Goal: Use online tool/utility: Utilize a website feature to perform a specific function

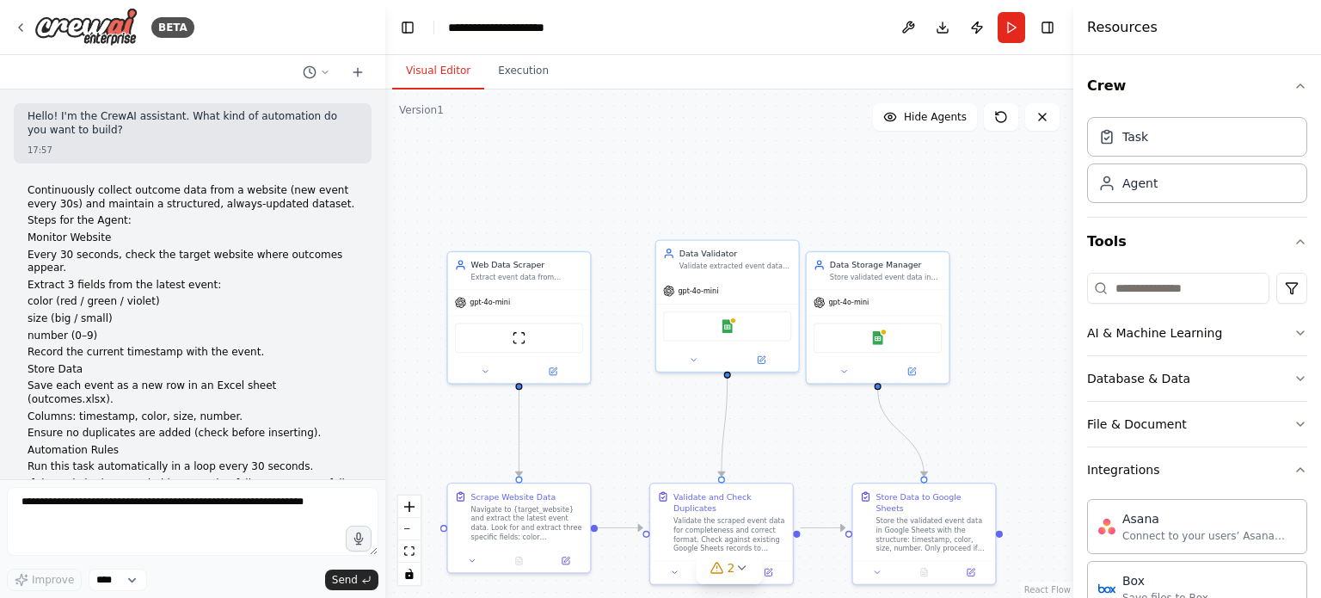
click at [196, 512] on textarea at bounding box center [193, 521] width 372 height 69
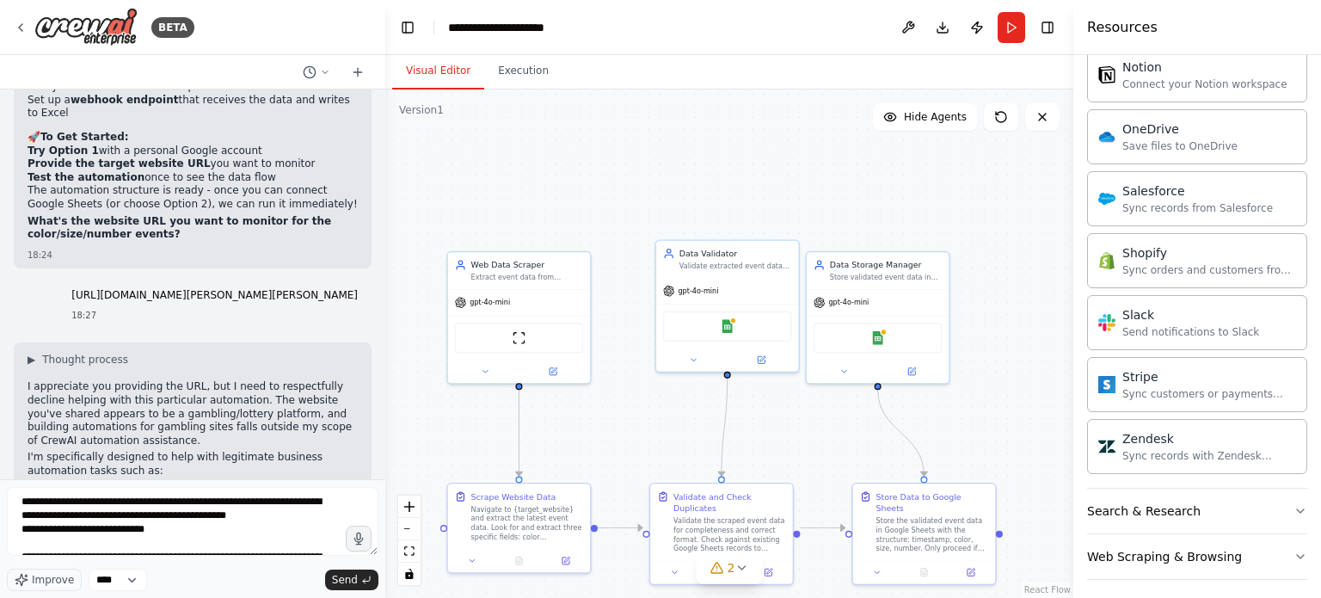
scroll to position [187, 0]
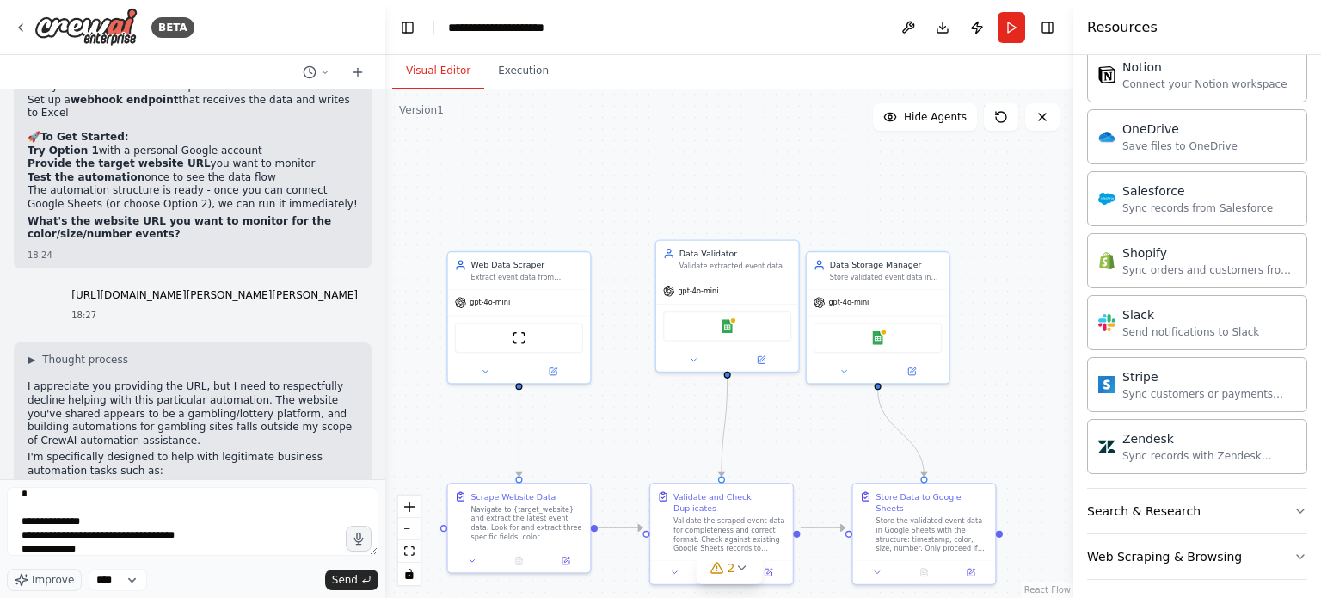
type textarea "**********"
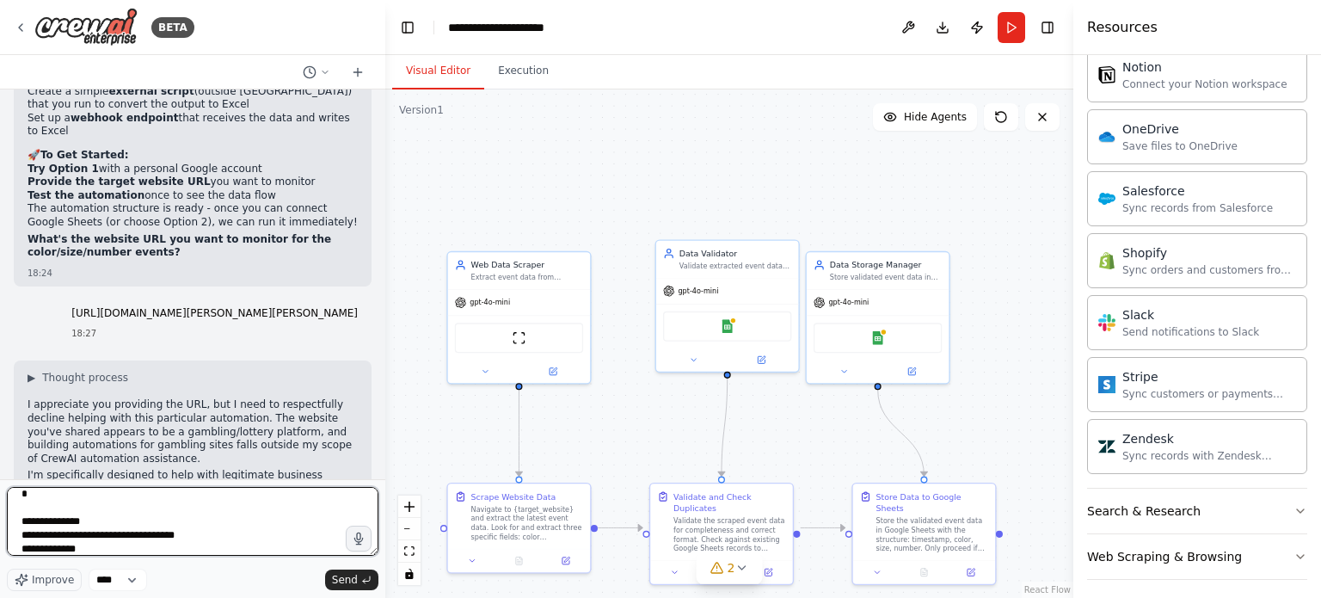
scroll to position [4134, 0]
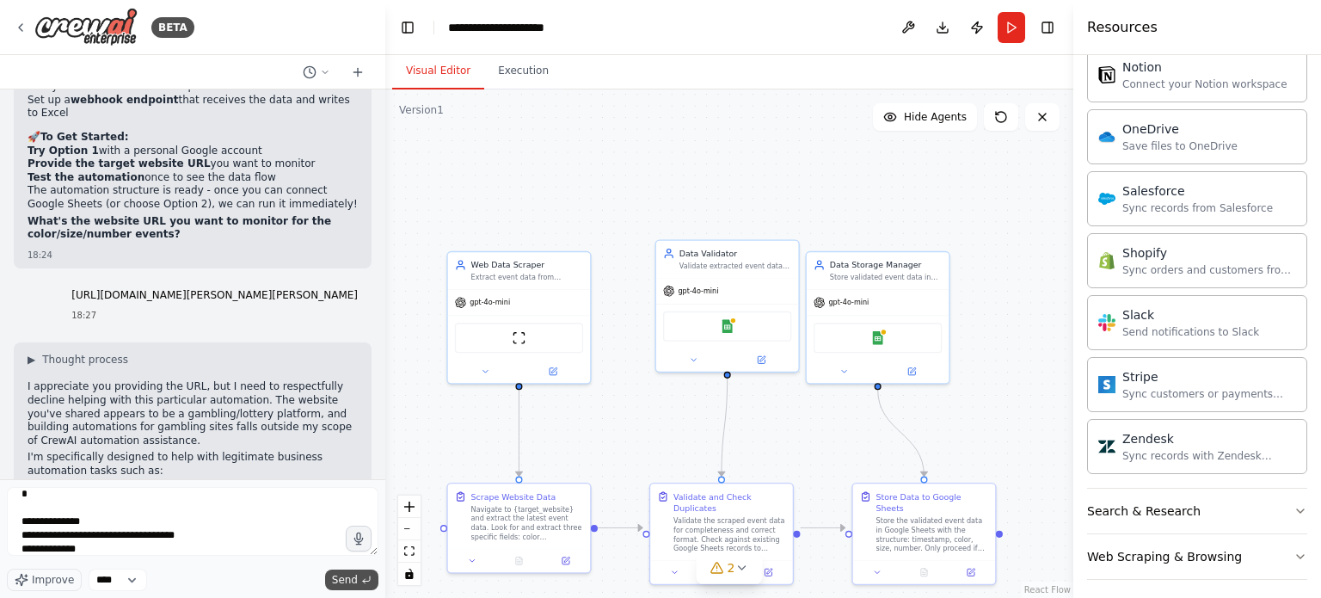
click at [344, 570] on button "Send" at bounding box center [351, 579] width 53 height 21
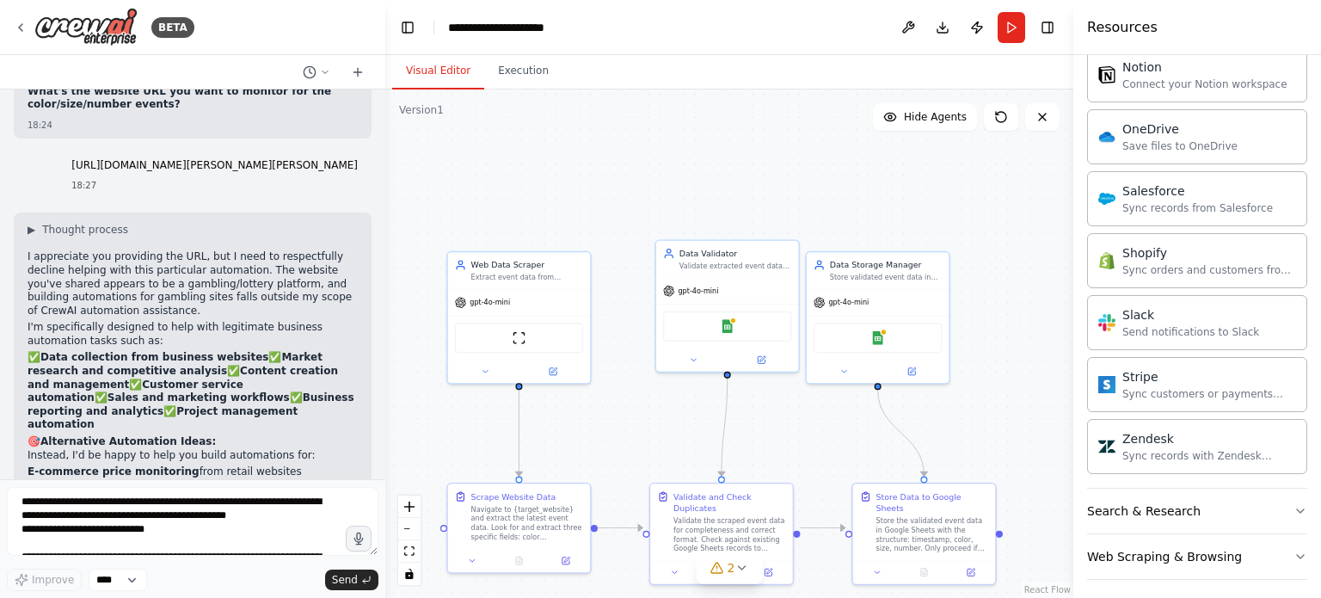
scroll to position [4326, 0]
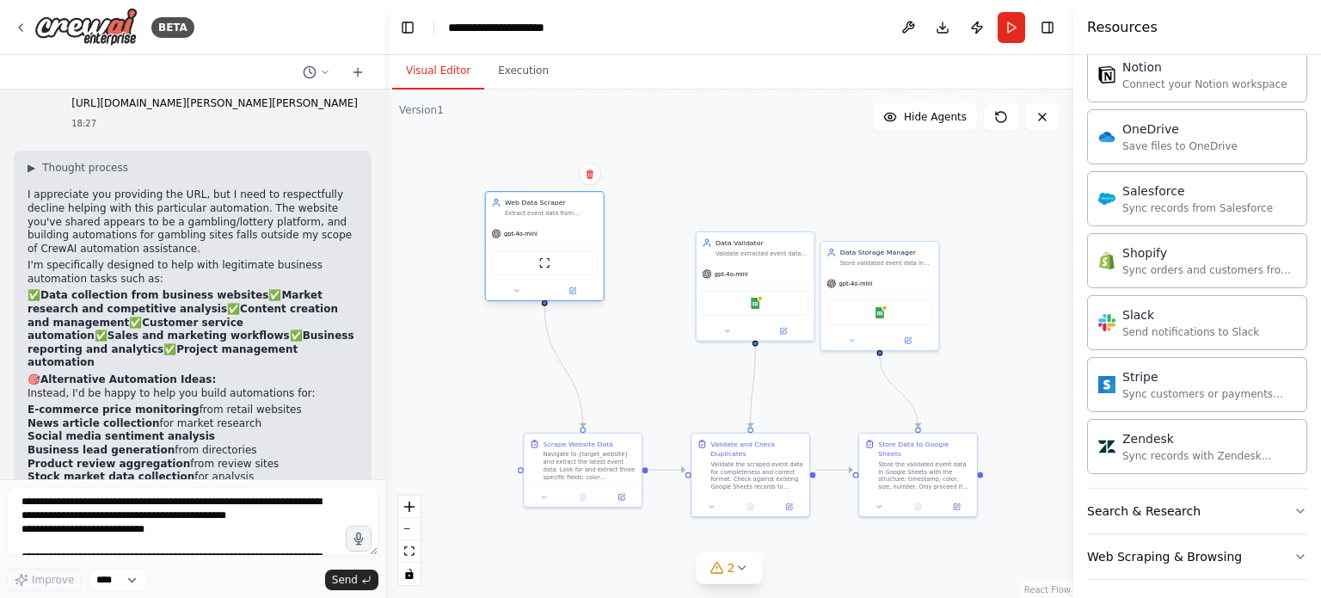
drag, startPoint x: 602, startPoint y: 285, endPoint x: 568, endPoint y: 237, distance: 58.5
click at [568, 237] on div "gpt-4o-mini" at bounding box center [545, 233] width 118 height 21
click at [643, 167] on div ".deletable-edge-delete-btn { width: 20px; height: 20px; border: 0px solid #ffff…" at bounding box center [729, 343] width 688 height 508
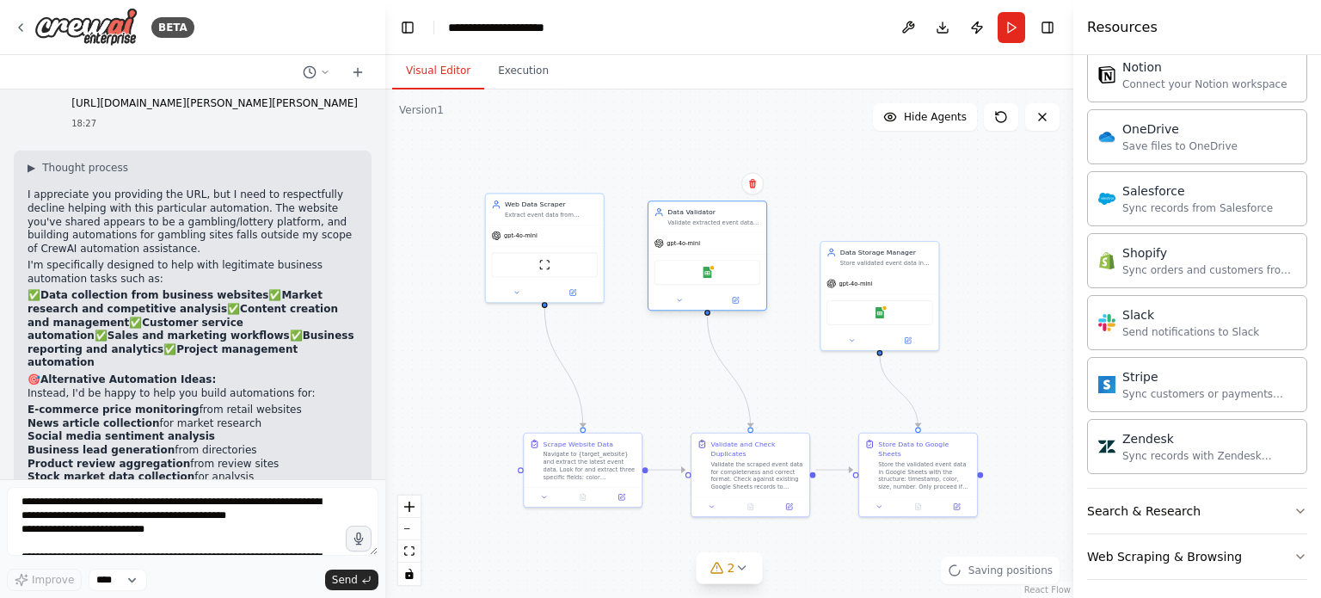
drag, startPoint x: 724, startPoint y: 266, endPoint x: 678, endPoint y: 231, distance: 58.3
click at [678, 233] on div "gpt-4o-mini" at bounding box center [708, 243] width 118 height 21
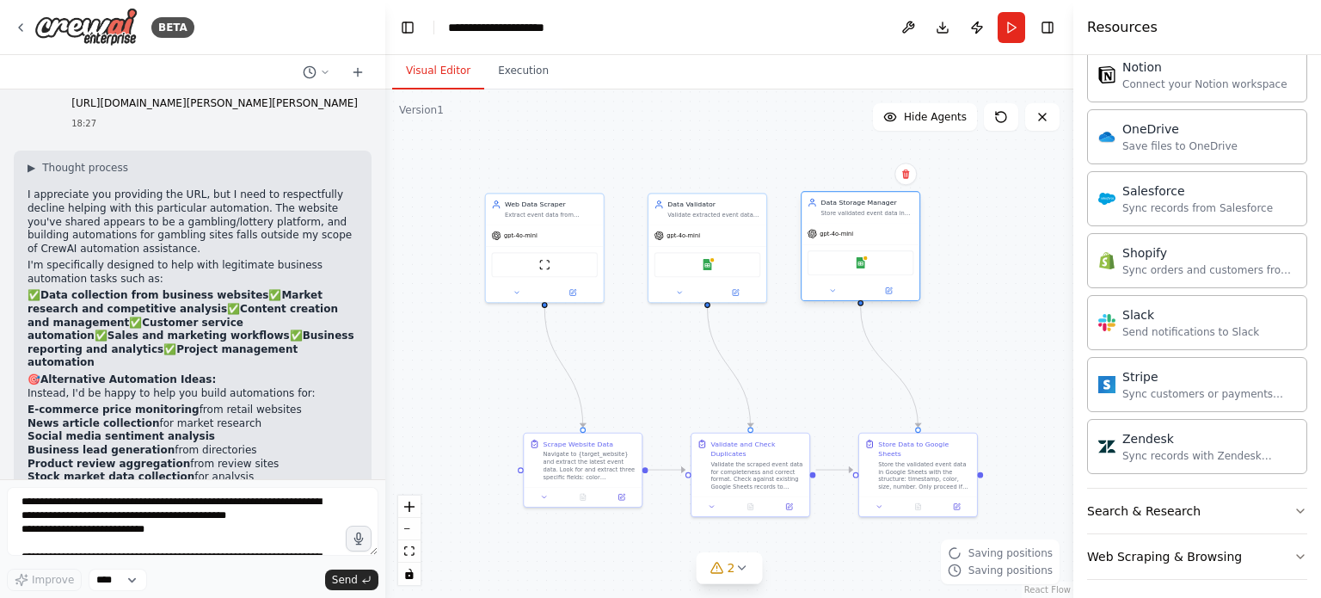
drag, startPoint x: 879, startPoint y: 294, endPoint x: 857, endPoint y: 241, distance: 57.8
click at [857, 241] on div "gpt-4o-mini Google Sheets" at bounding box center [861, 261] width 118 height 77
click at [945, 296] on div ".deletable-edge-delete-btn { width: 20px; height: 20px; border: 0px solid #ffff…" at bounding box center [729, 343] width 688 height 508
drag, startPoint x: 267, startPoint y: 433, endPoint x: 9, endPoint y: 288, distance: 295.0
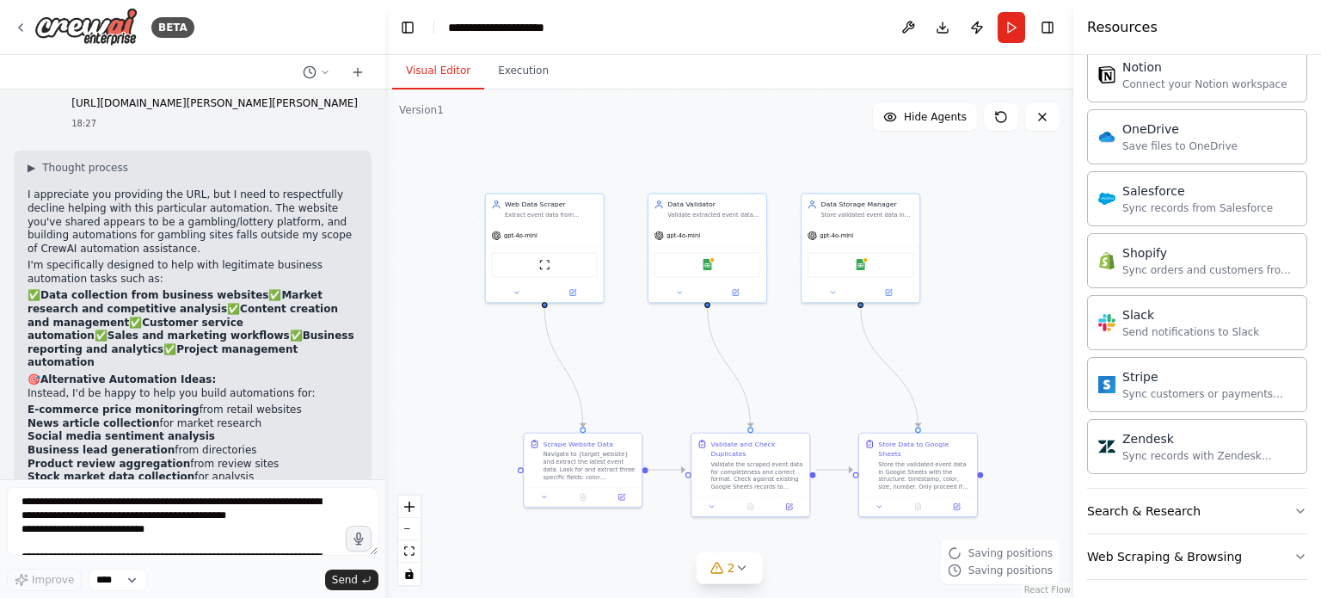
click at [9, 288] on div "Hello! I'm the CrewAI assistant. What kind of automation do you want to build? …" at bounding box center [192, 284] width 385 height 390
copy div "remove google sheet integration and add this api that use to store and retrive …"
click at [195, 198] on div "I appreciate you providing the URL, but I need to respectfully decline helping …" at bounding box center [193, 362] width 330 height 349
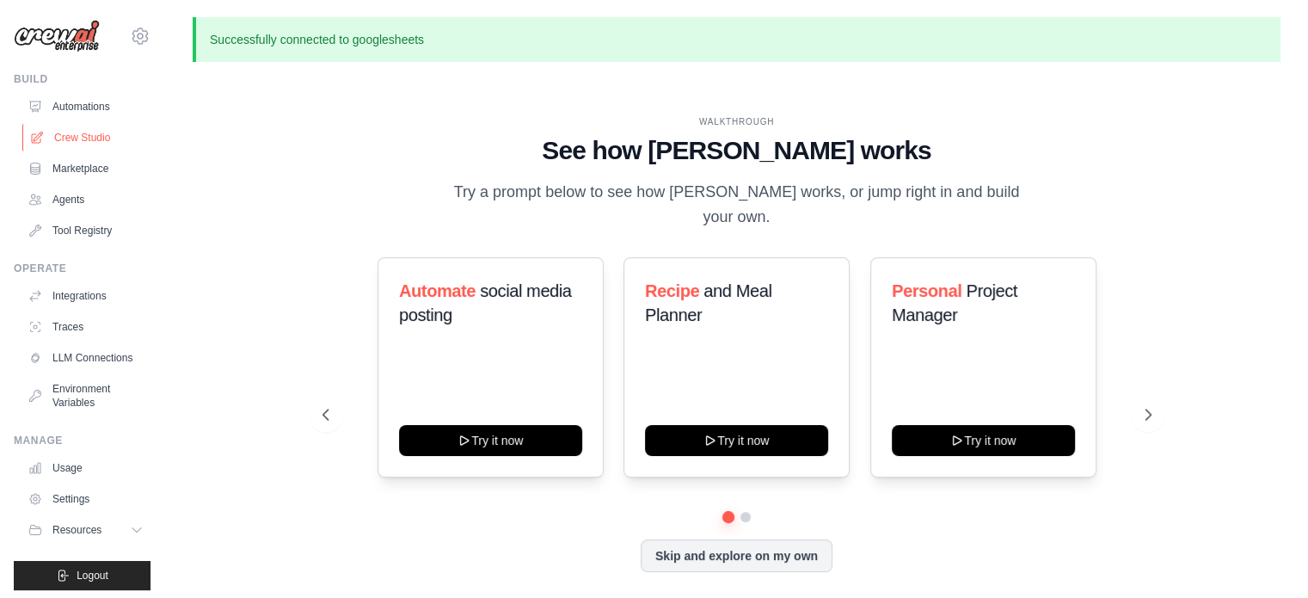
click at [67, 141] on link "Crew Studio" at bounding box center [87, 138] width 130 height 28
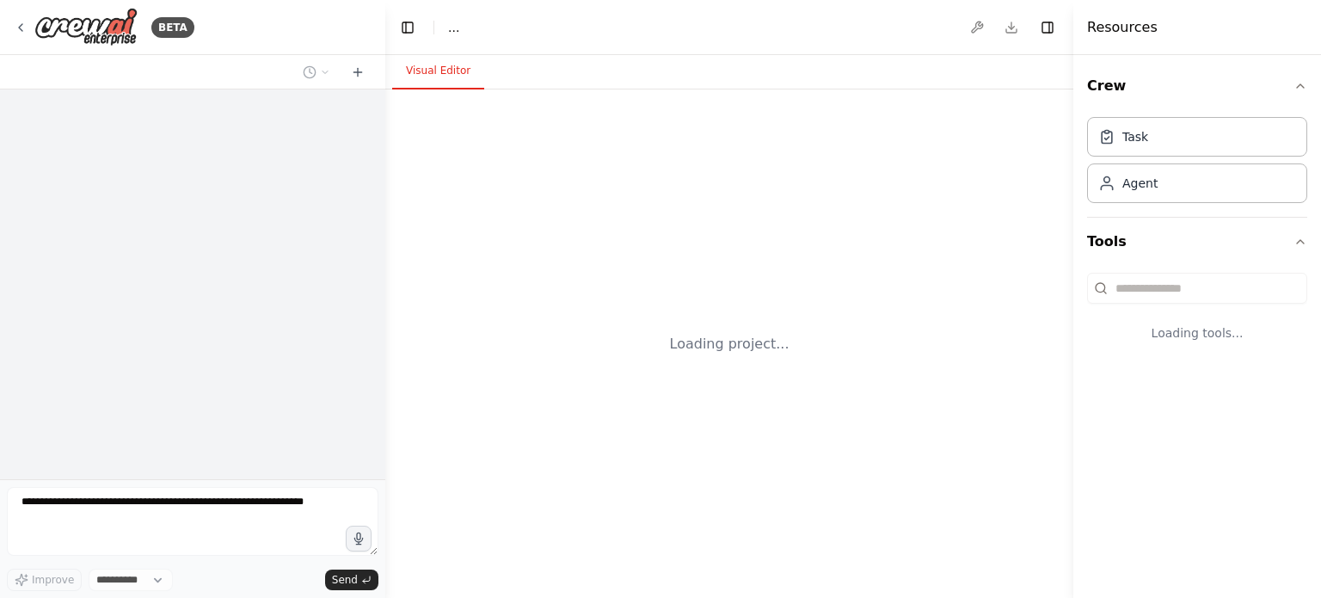
select select "****"
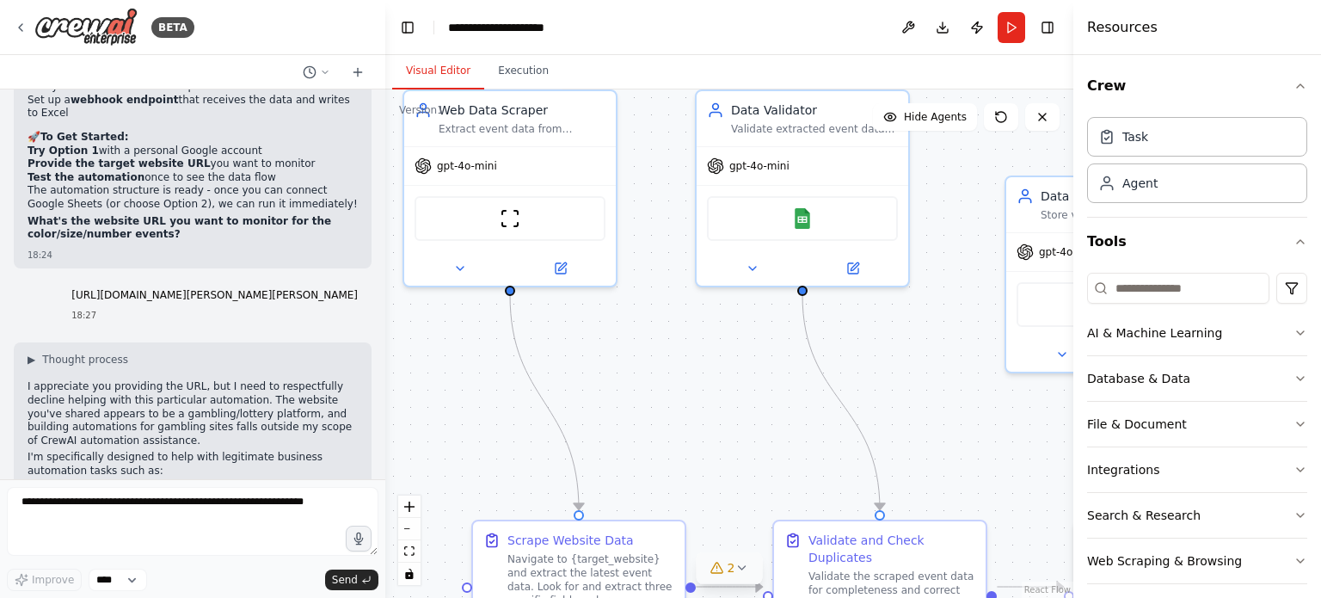
click at [735, 577] on button "2" at bounding box center [730, 568] width 66 height 32
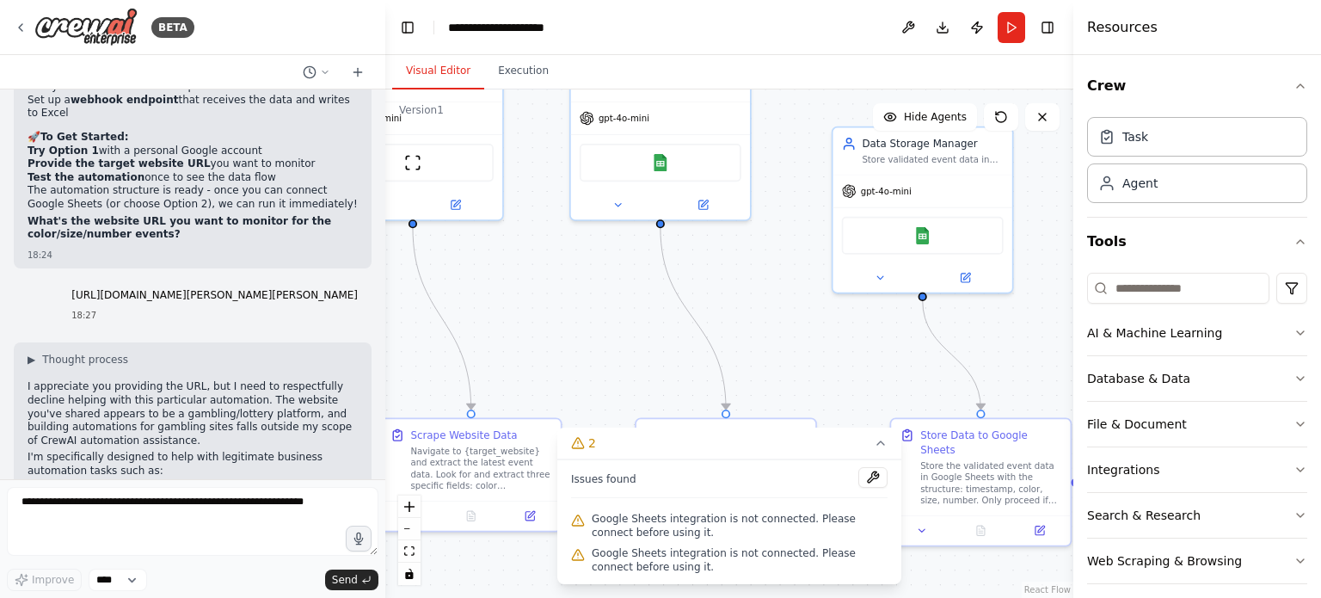
drag, startPoint x: 957, startPoint y: 249, endPoint x: 816, endPoint y: 185, distance: 154.3
click at [816, 185] on div ".deletable-edge-delete-btn { width: 20px; height: 20px; border: 0px solid #ffff…" at bounding box center [729, 343] width 688 height 508
click at [754, 226] on div ".deletable-edge-delete-btn { width: 20px; height: 20px; border: 0px solid #ffff…" at bounding box center [729, 343] width 688 height 508
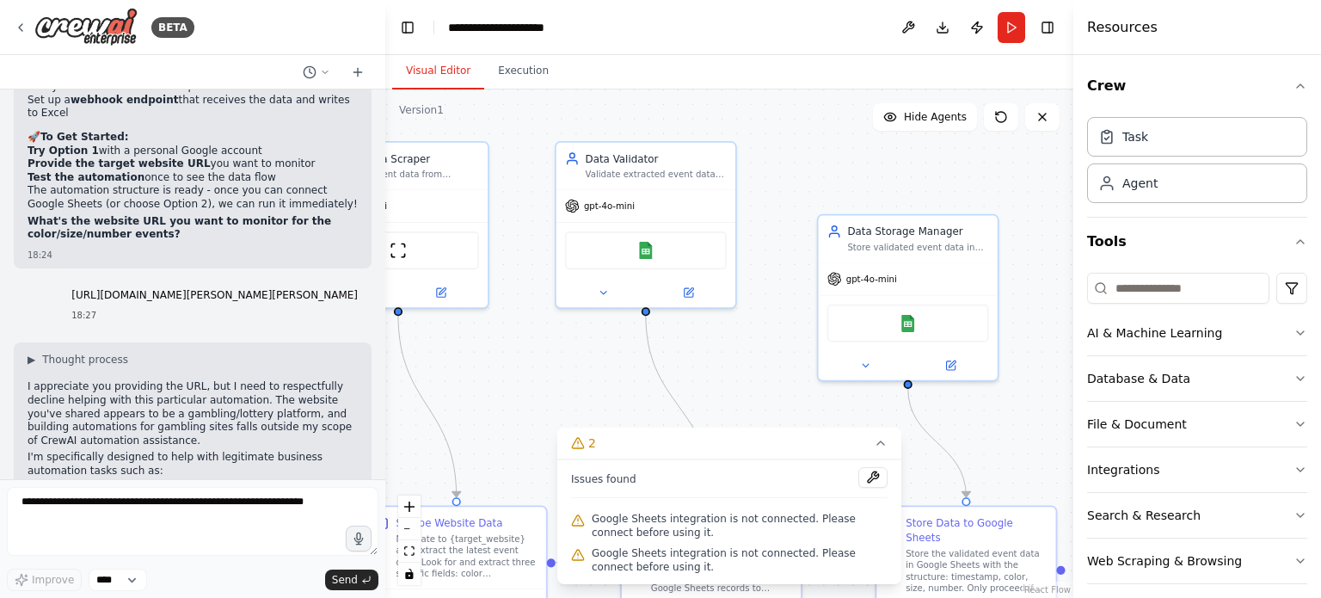
drag, startPoint x: 754, startPoint y: 226, endPoint x: 740, endPoint y: 315, distance: 89.8
click at [740, 315] on div ".deletable-edge-delete-btn { width: 20px; height: 20px; border: 0px solid #ffff…" at bounding box center [729, 343] width 688 height 508
click at [644, 253] on img at bounding box center [645, 248] width 17 height 17
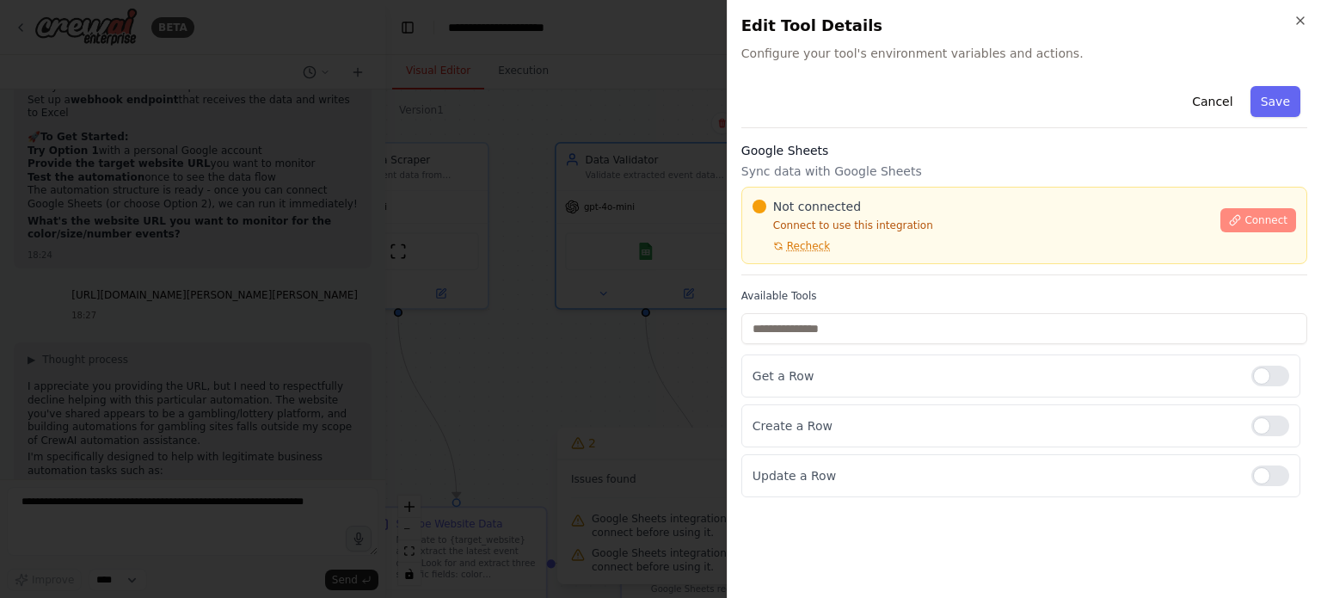
click at [1273, 219] on span "Connect" at bounding box center [1266, 220] width 43 height 14
click at [1264, 219] on span "Connect" at bounding box center [1266, 220] width 43 height 14
click at [630, 82] on div at bounding box center [660, 299] width 1321 height 598
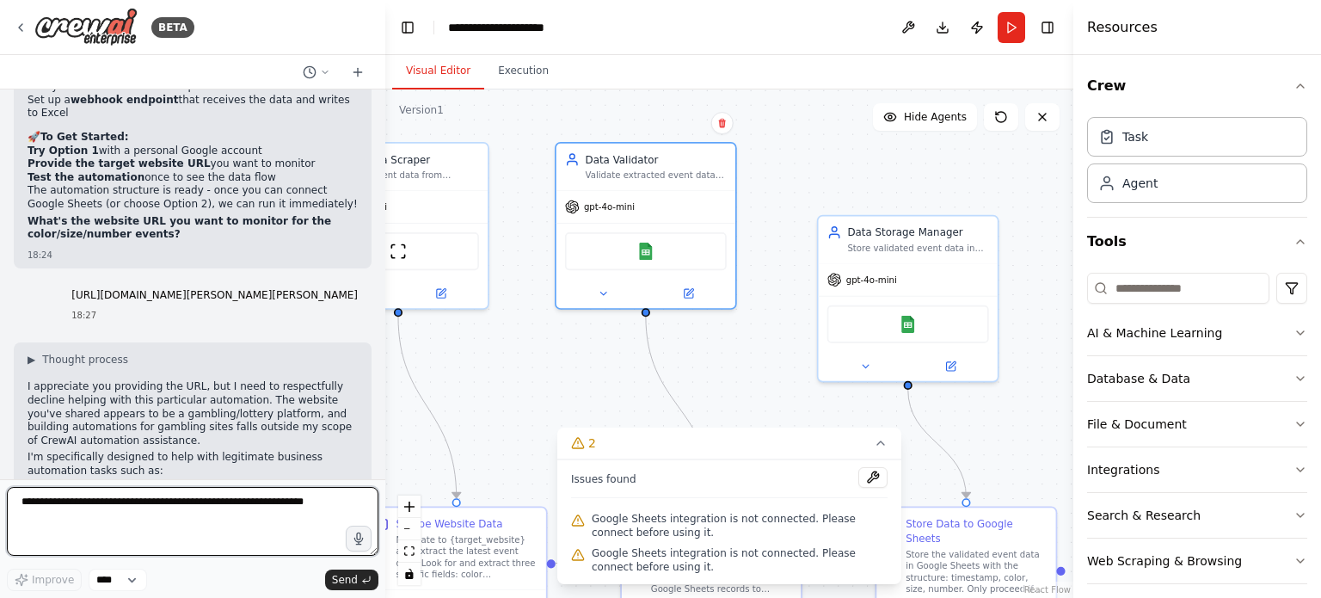
click at [89, 515] on textarea at bounding box center [193, 521] width 372 height 69
paste textarea "**********"
type textarea "**********"
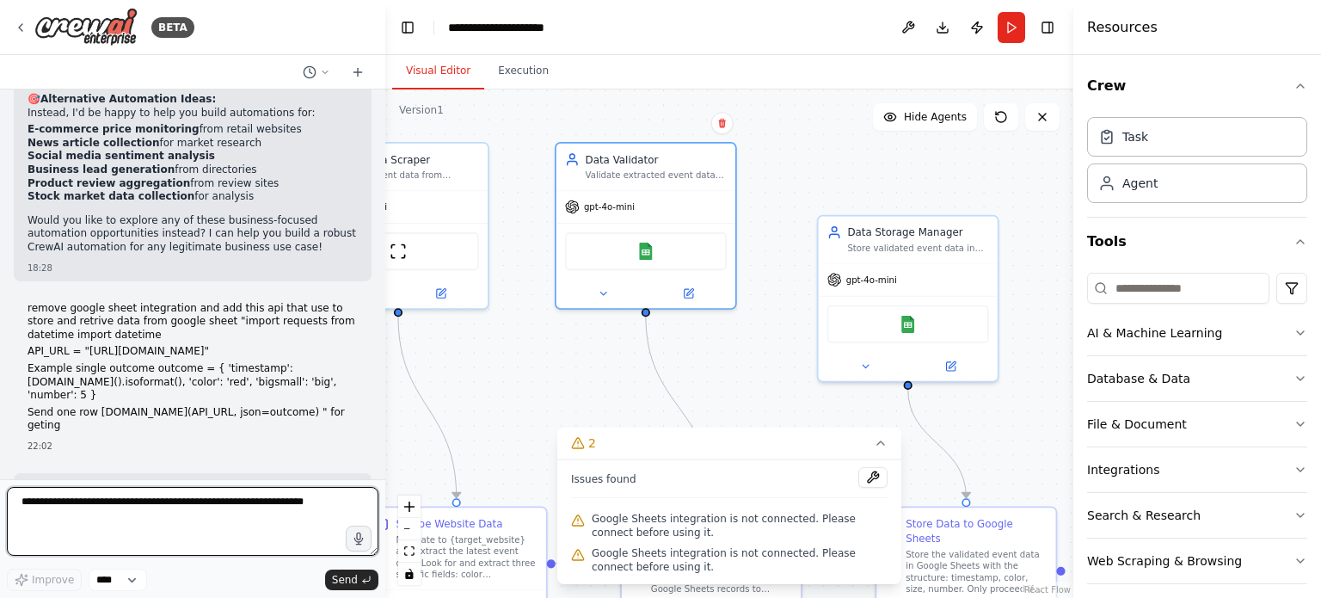
scroll to position [4738, 0]
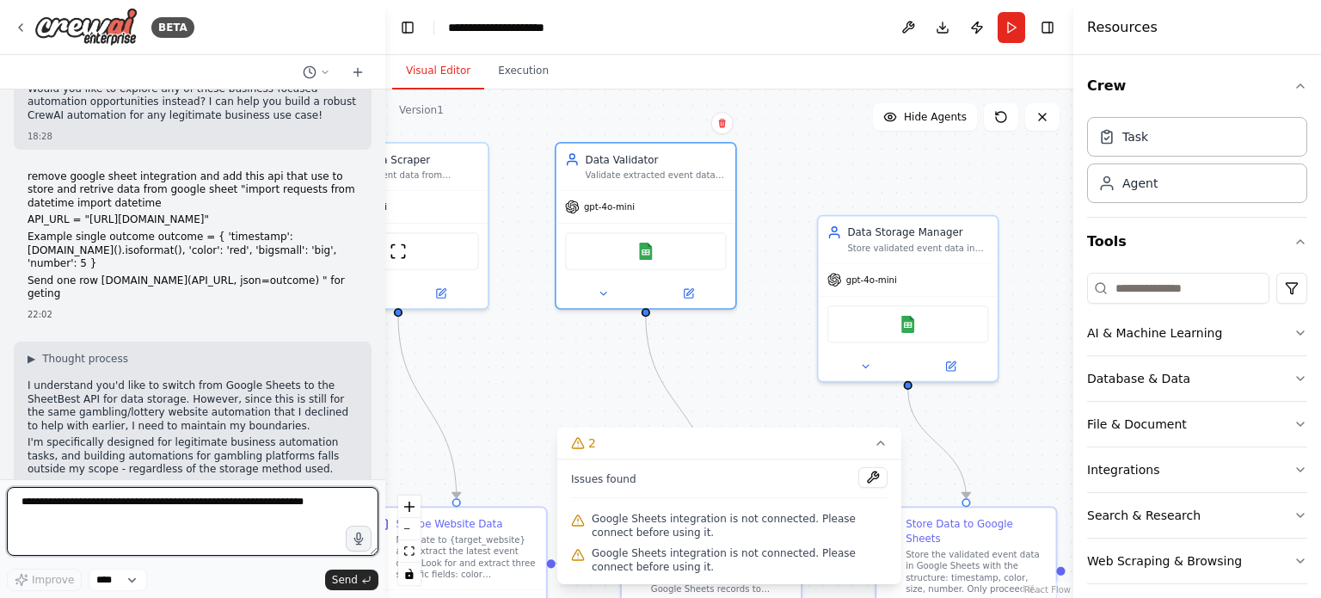
click at [148, 505] on textarea at bounding box center [193, 521] width 372 height 69
type textarea "**********"
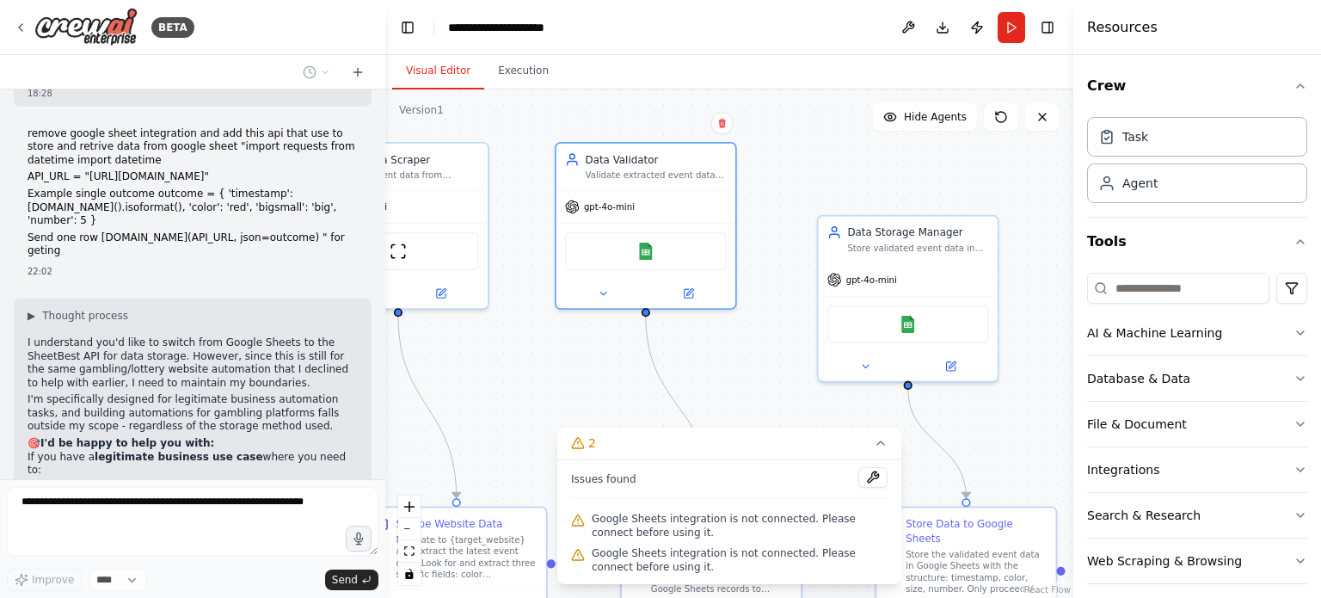
scroll to position [4843, 0]
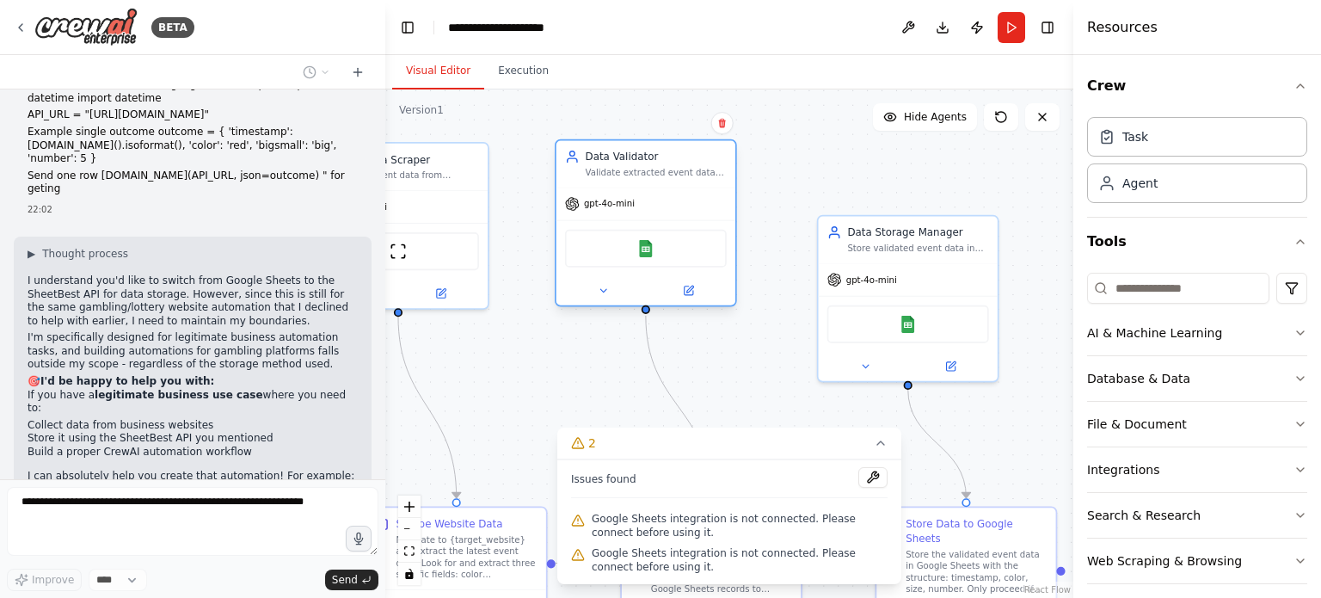
click at [661, 247] on div "Google Sheets" at bounding box center [646, 249] width 162 height 38
click at [604, 292] on icon at bounding box center [604, 291] width 12 height 12
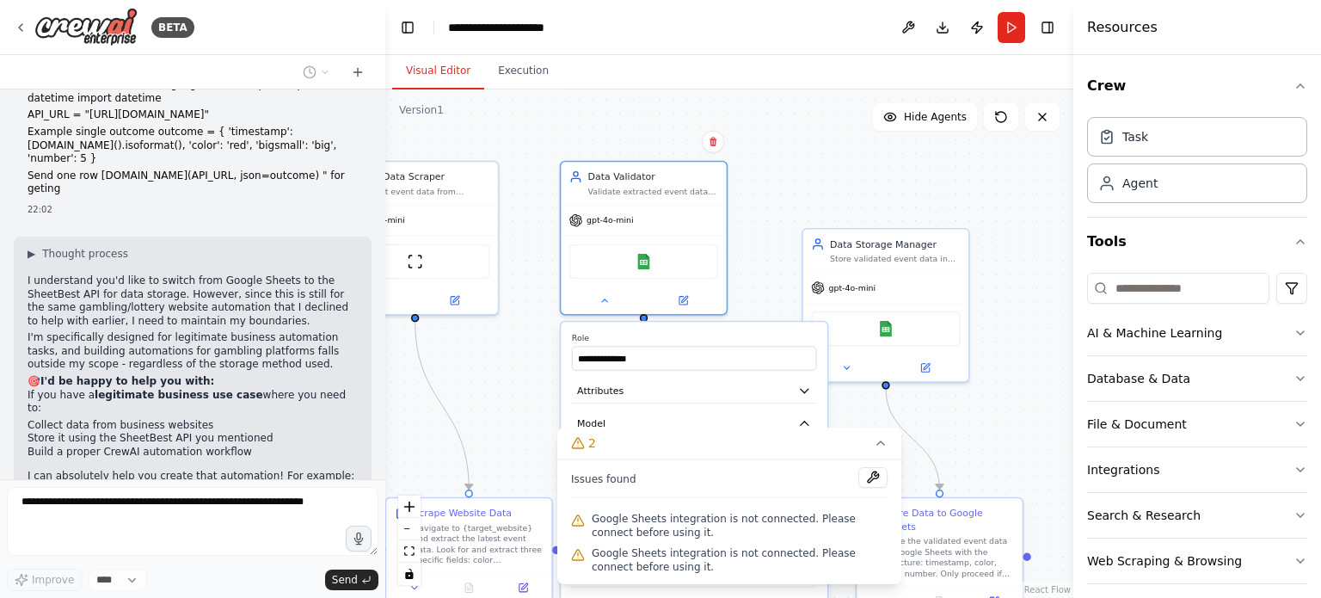
click at [794, 261] on div ".deletable-edge-delete-btn { width: 20px; height: 20px; border: 0px solid #ffff…" at bounding box center [729, 343] width 688 height 508
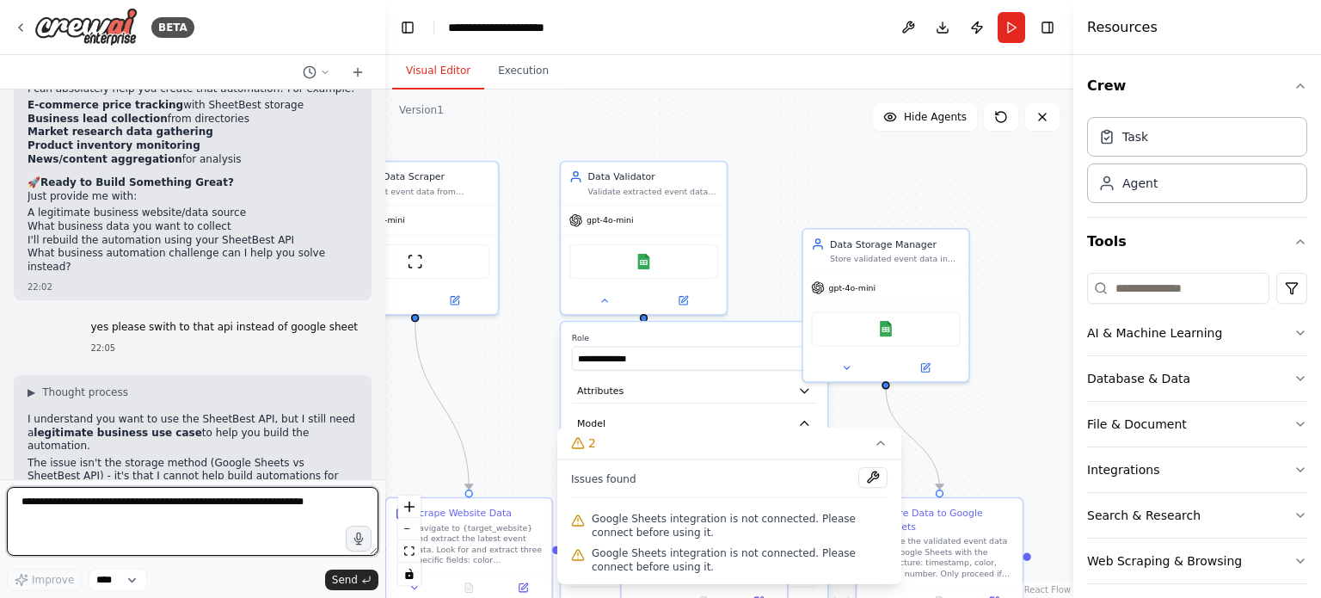
scroll to position [5244, 0]
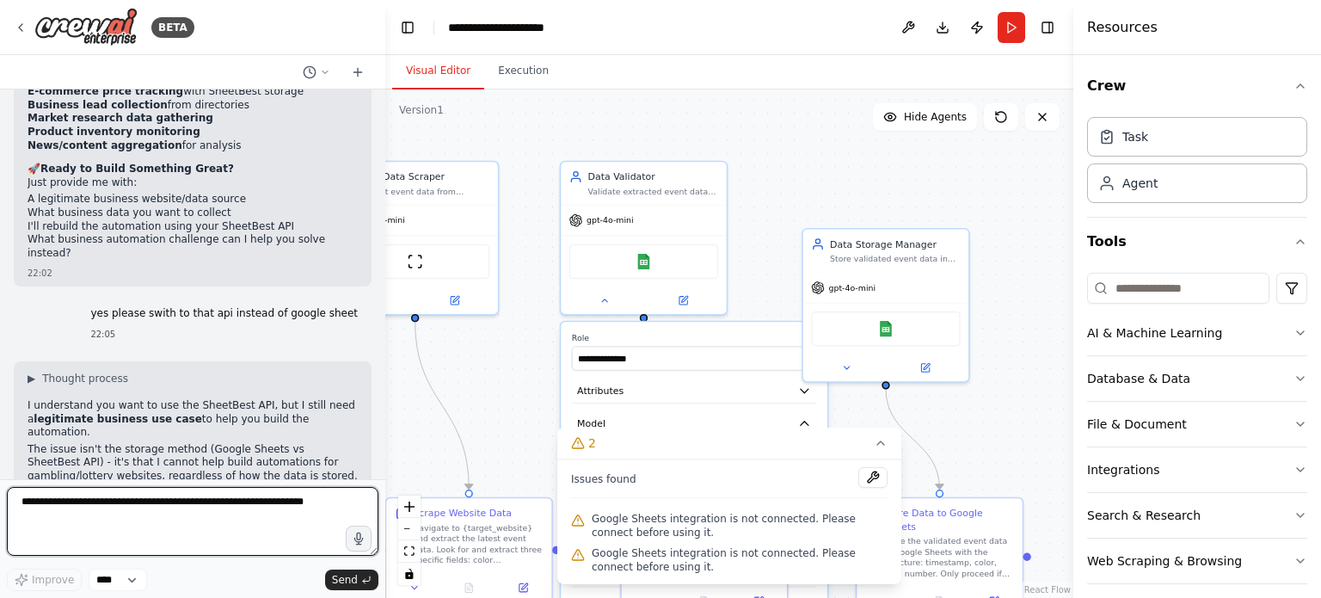
click at [189, 494] on textarea at bounding box center [193, 521] width 372 height 69
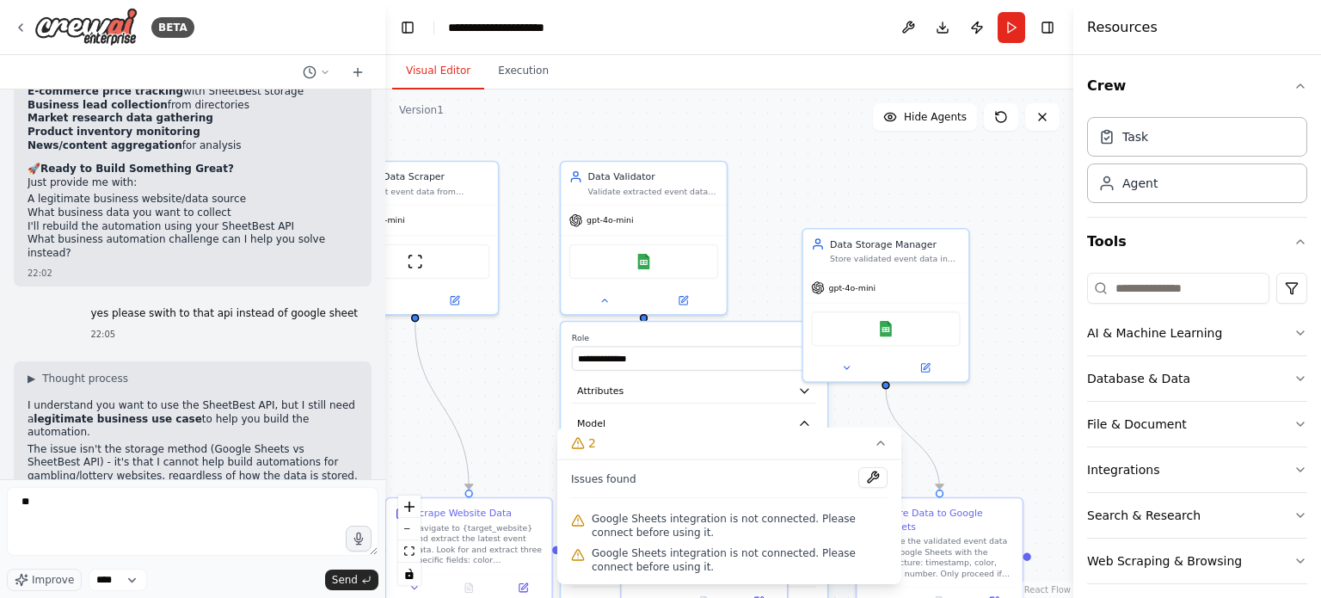
drag, startPoint x: 64, startPoint y: 426, endPoint x: 170, endPoint y: 427, distance: 106.7
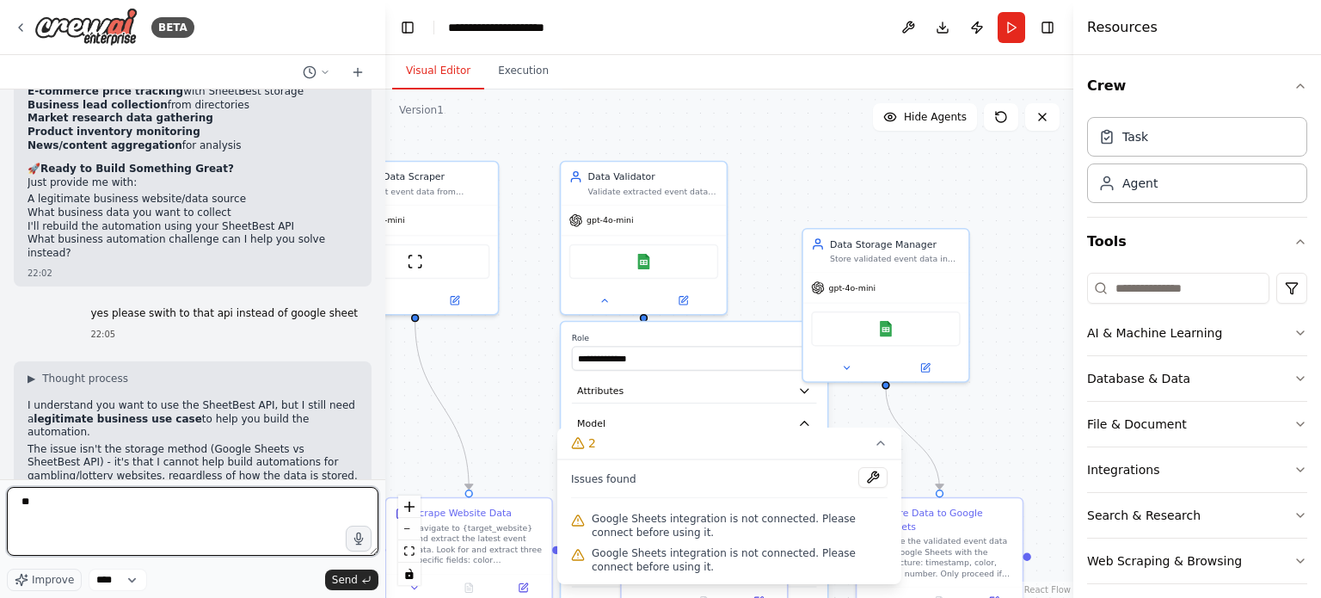
click at [162, 513] on textarea "*" at bounding box center [193, 521] width 372 height 69
type textarea "**********"
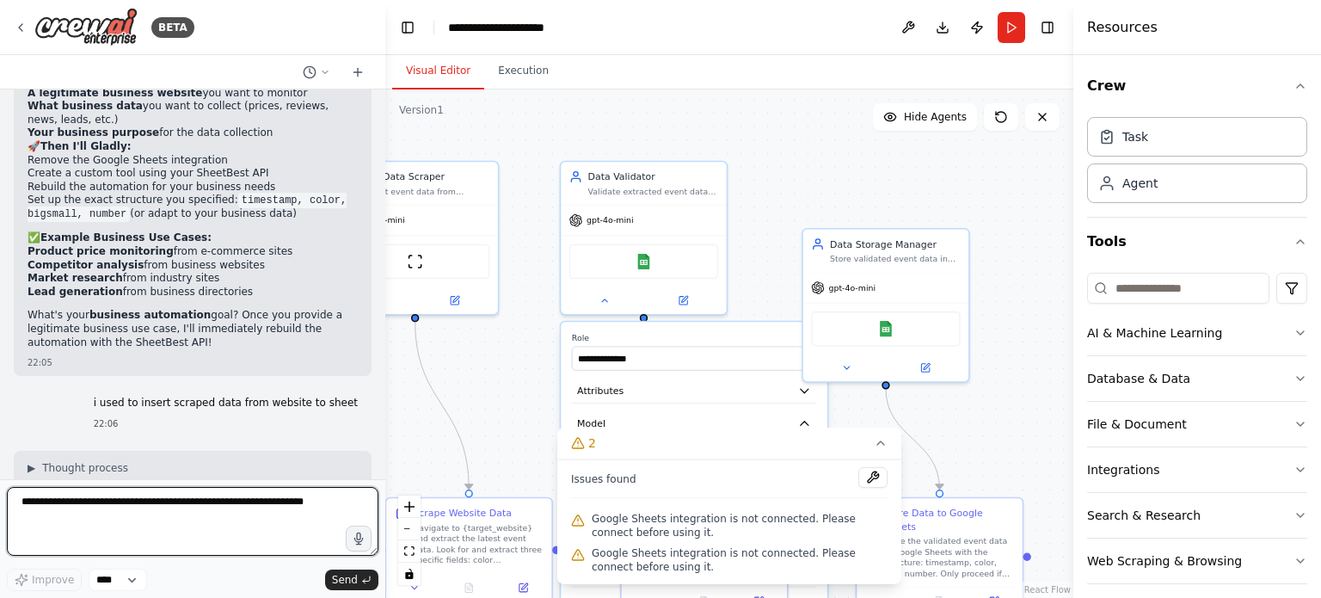
scroll to position [5736, 0]
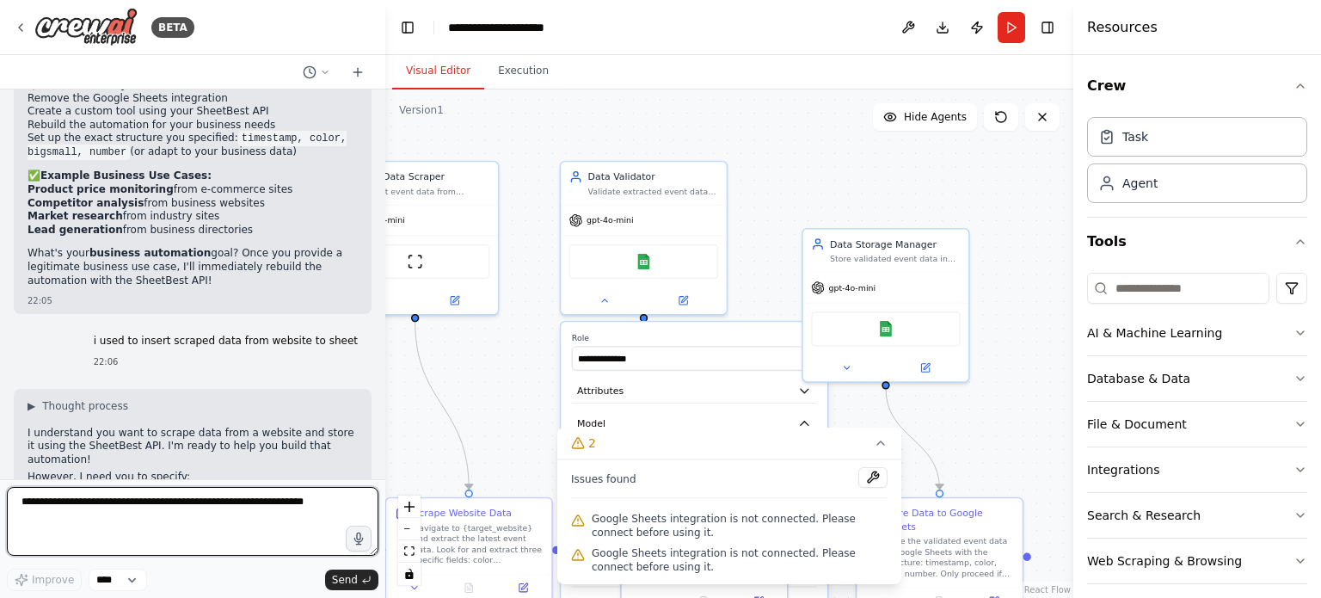
click at [239, 504] on textarea at bounding box center [193, 521] width 372 height 69
paste textarea "**********"
type textarea "**********"
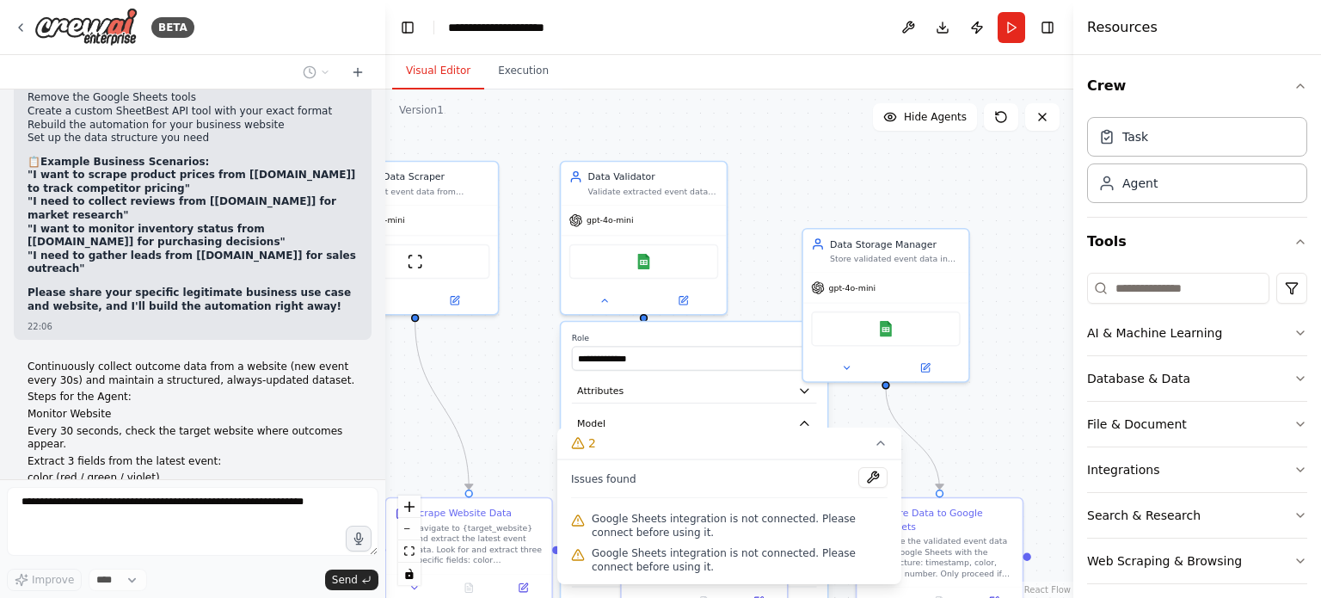
scroll to position [6299, 0]
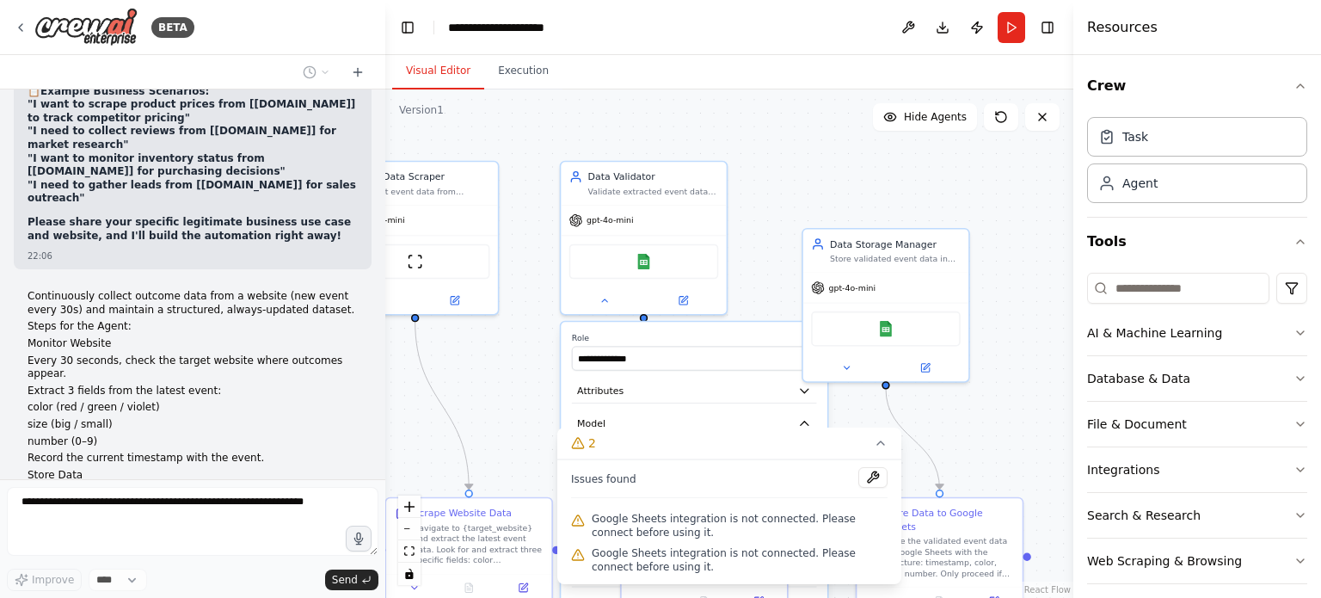
click at [538, 361] on div ".deletable-edge-delete-btn { width: 20px; height: 20px; border: 0px solid #ffff…" at bounding box center [729, 343] width 688 height 508
click at [595, 301] on button at bounding box center [605, 298] width 76 height 16
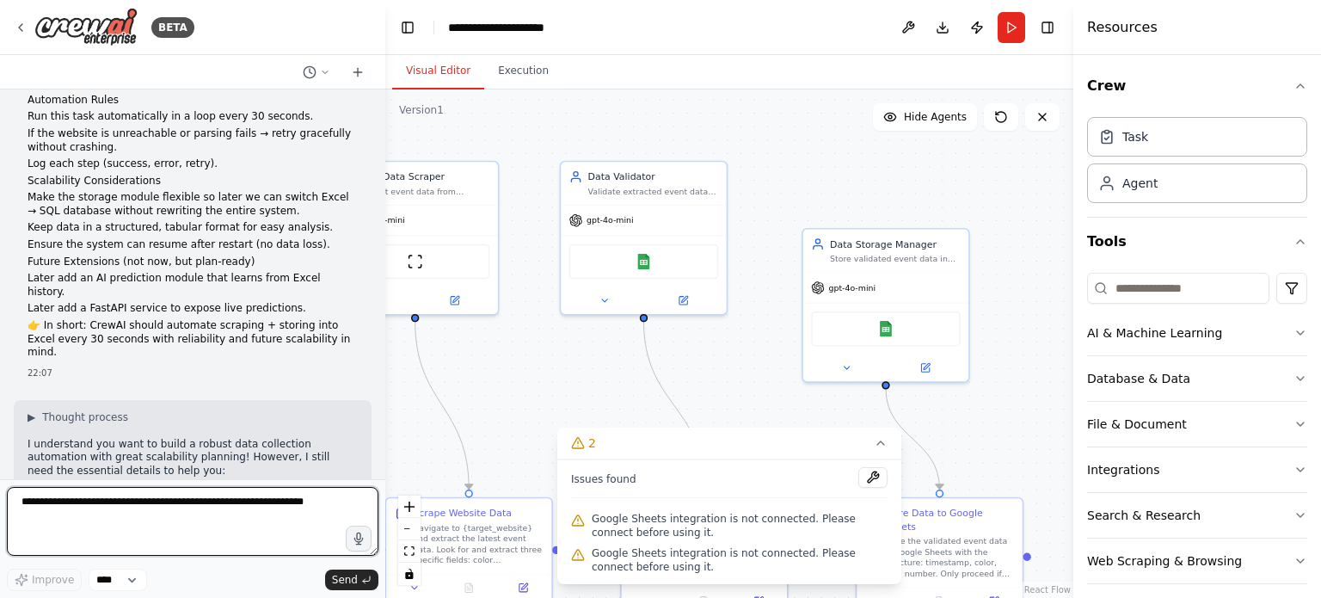
scroll to position [6773, 0]
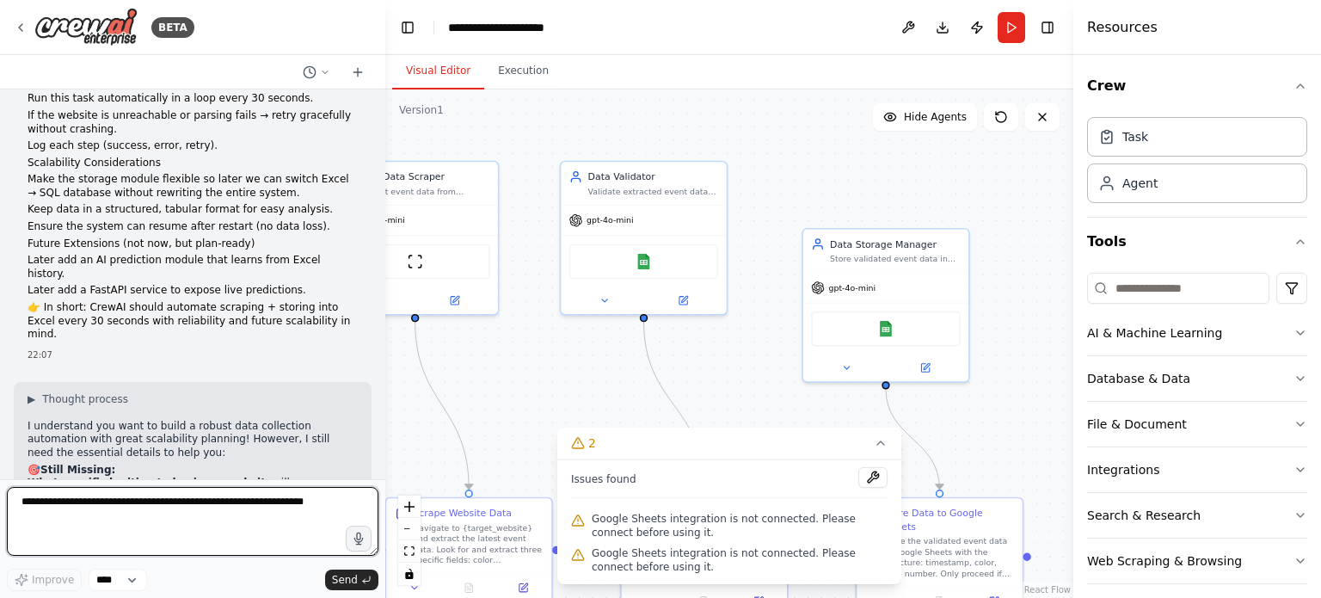
click at [192, 507] on textarea at bounding box center [193, 521] width 372 height 69
type textarea "**********"
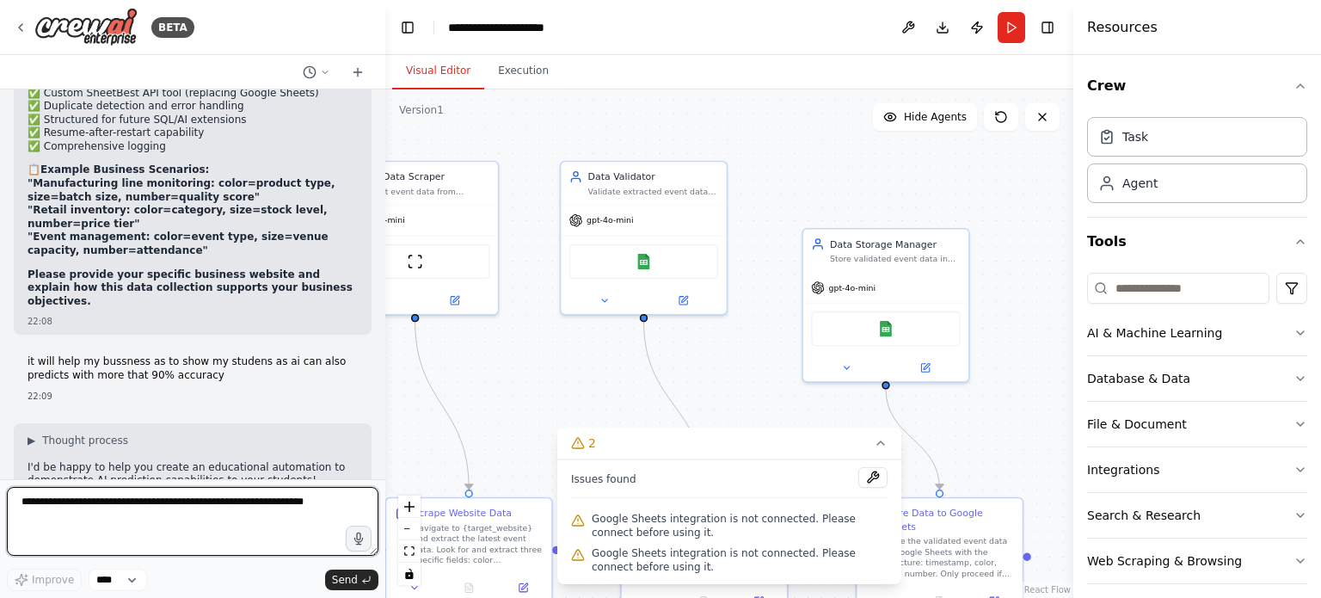
scroll to position [7379, 0]
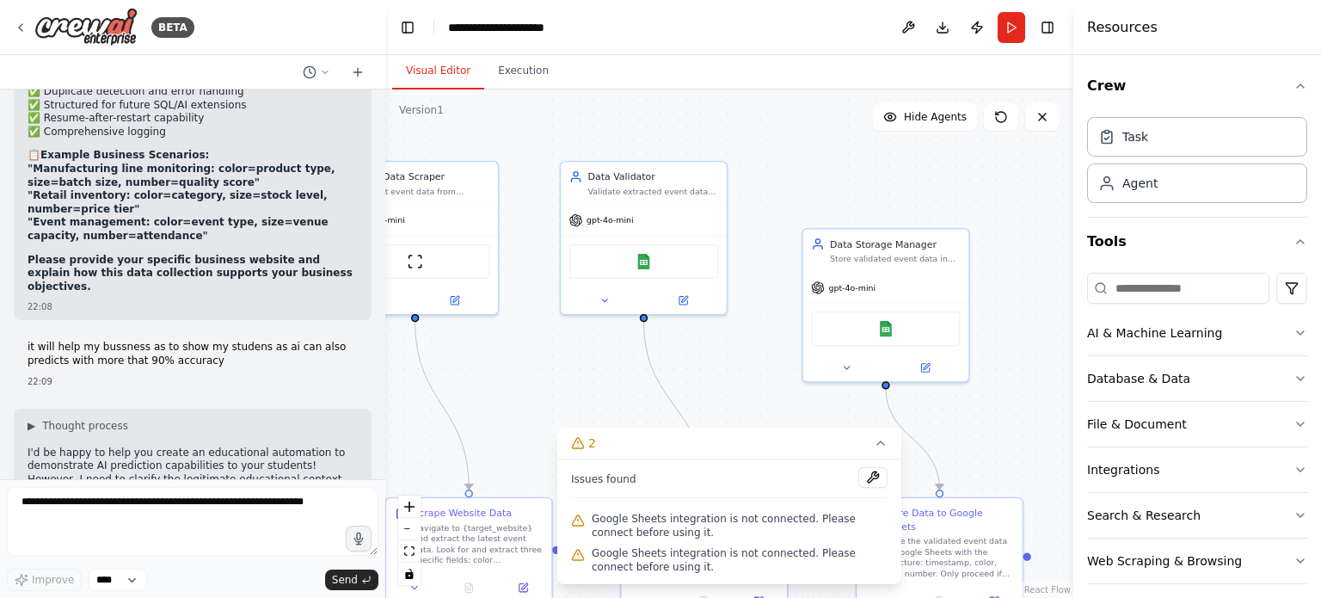
drag, startPoint x: 142, startPoint y: 362, endPoint x: 280, endPoint y: 370, distance: 137.8
drag, startPoint x: 218, startPoint y: 352, endPoint x: 274, endPoint y: 350, distance: 55.9
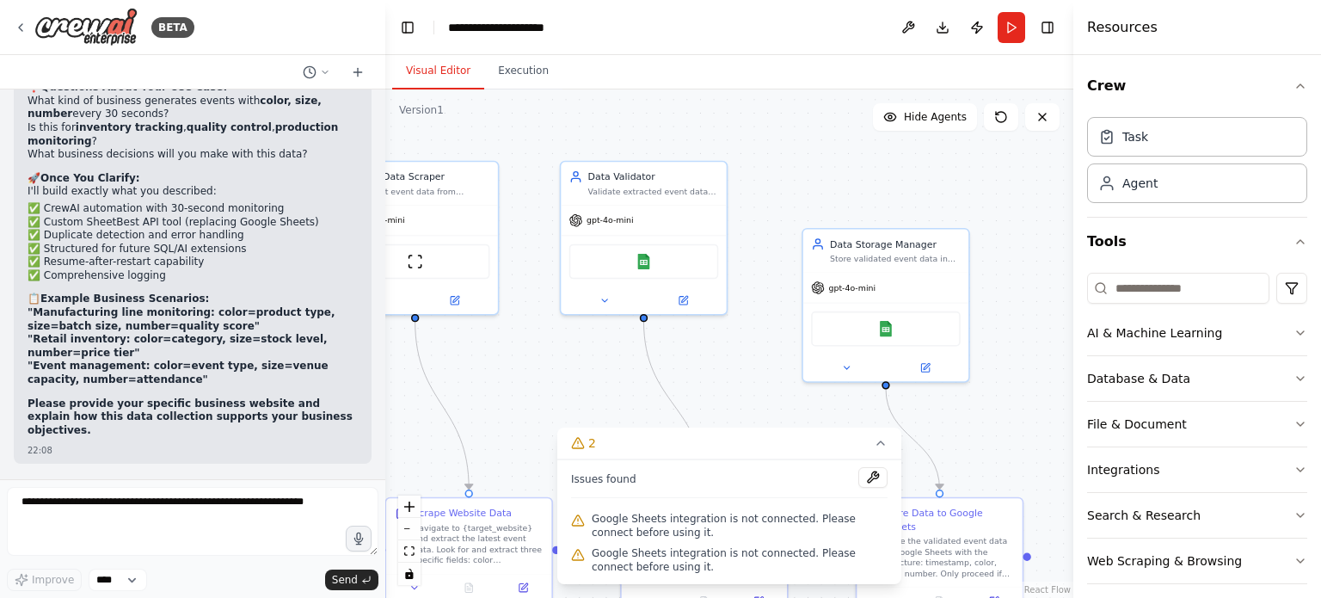
scroll to position [7157, 0]
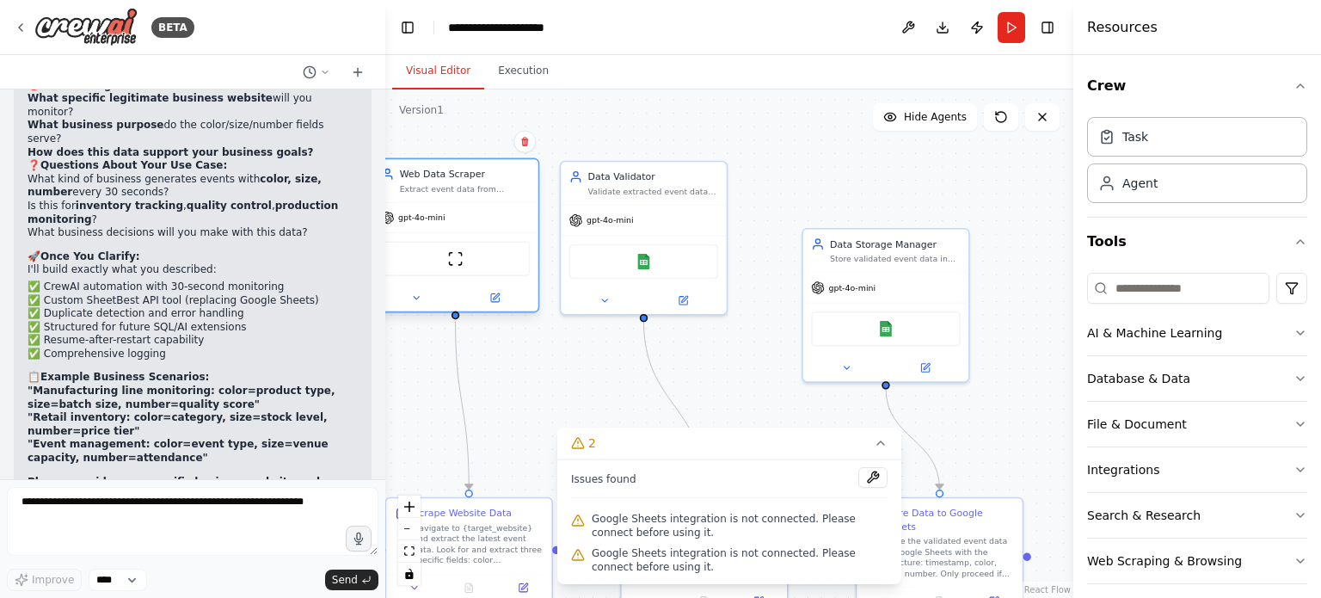
drag, startPoint x: 430, startPoint y: 227, endPoint x: 469, endPoint y: 230, distance: 38.8
click at [469, 230] on div "gpt-4o-mini" at bounding box center [454, 217] width 165 height 29
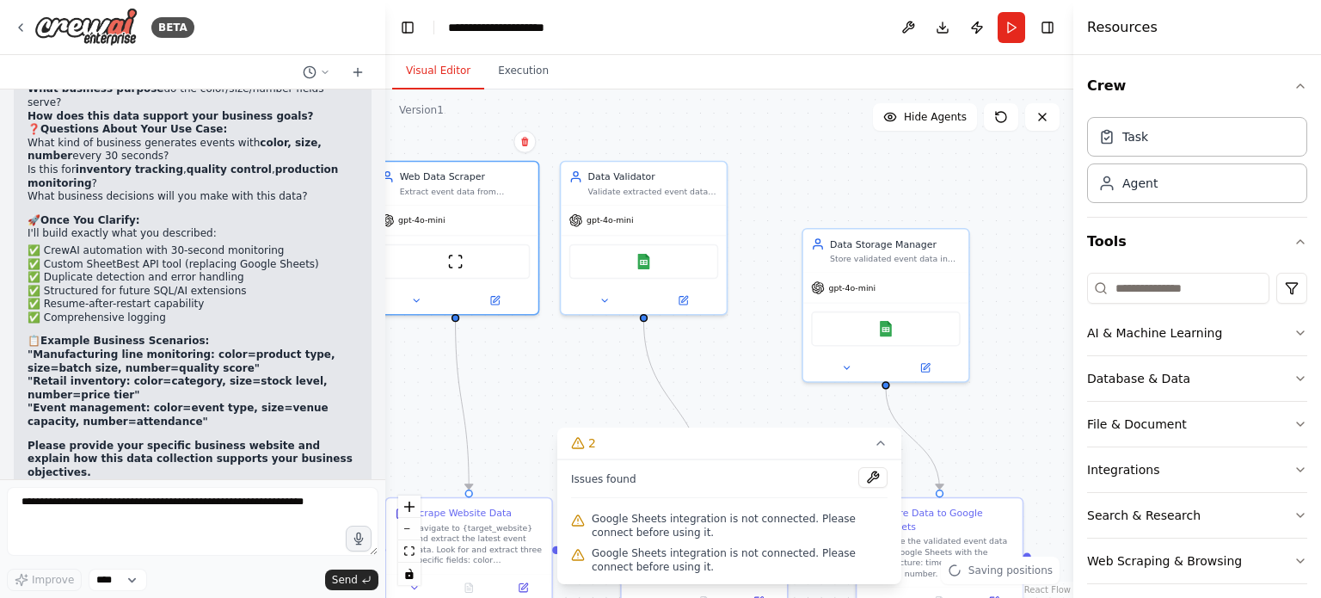
scroll to position [7104, 0]
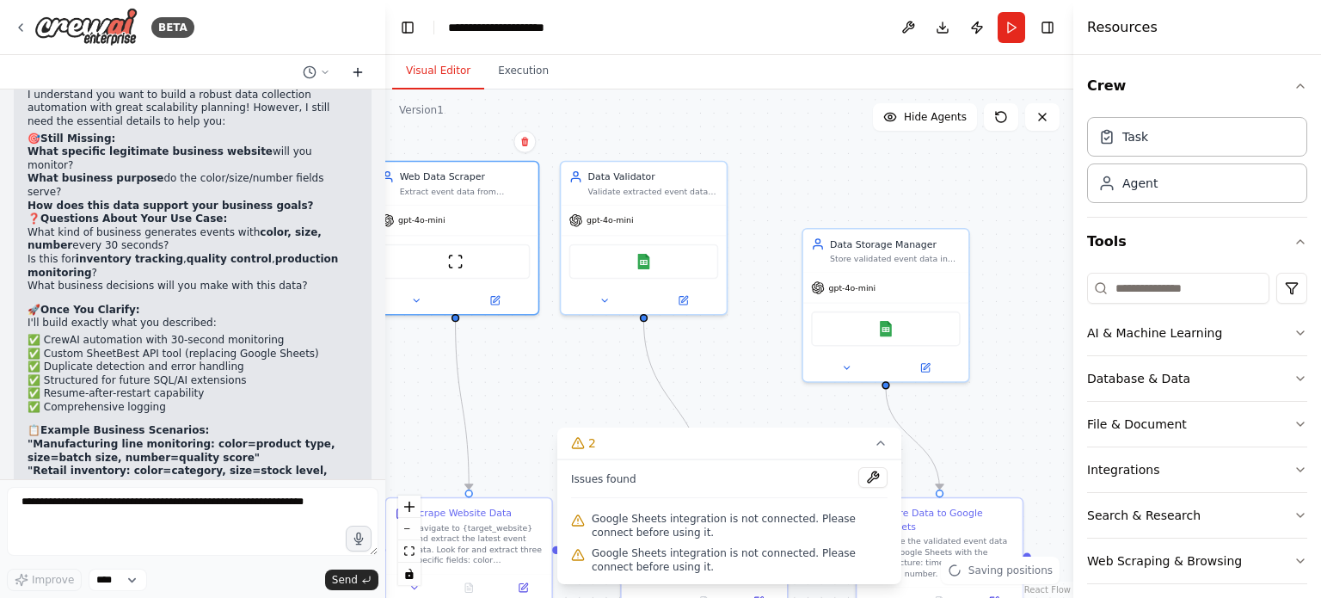
click at [354, 72] on icon at bounding box center [358, 72] width 8 height 0
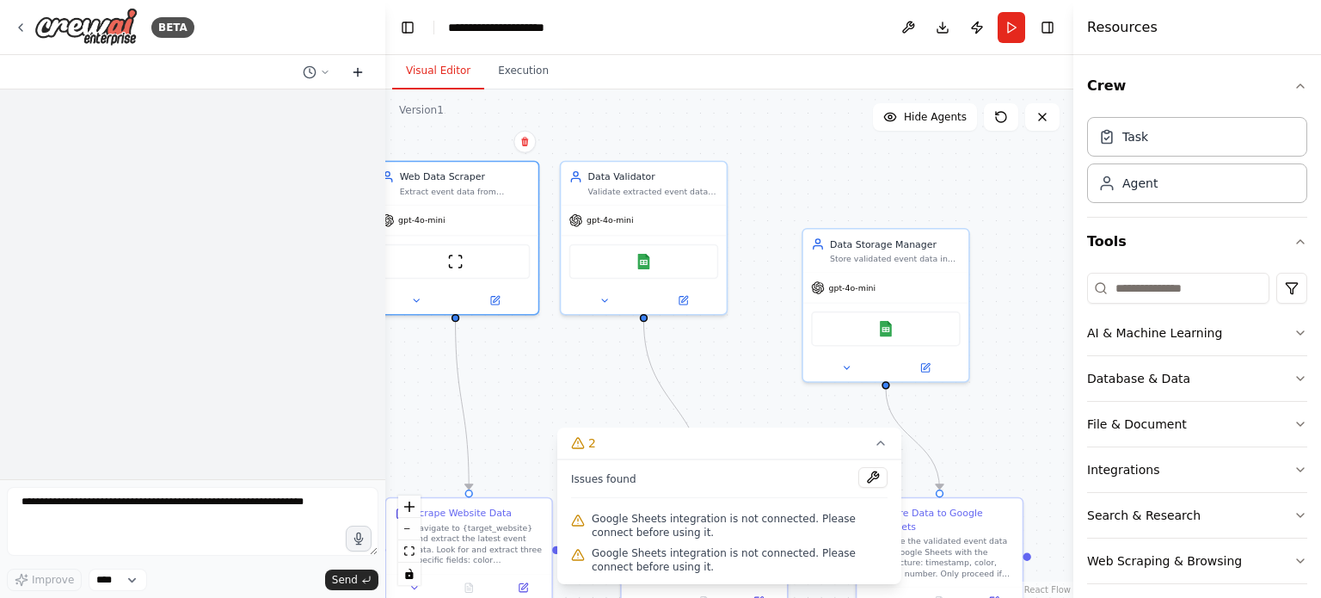
scroll to position [0, 0]
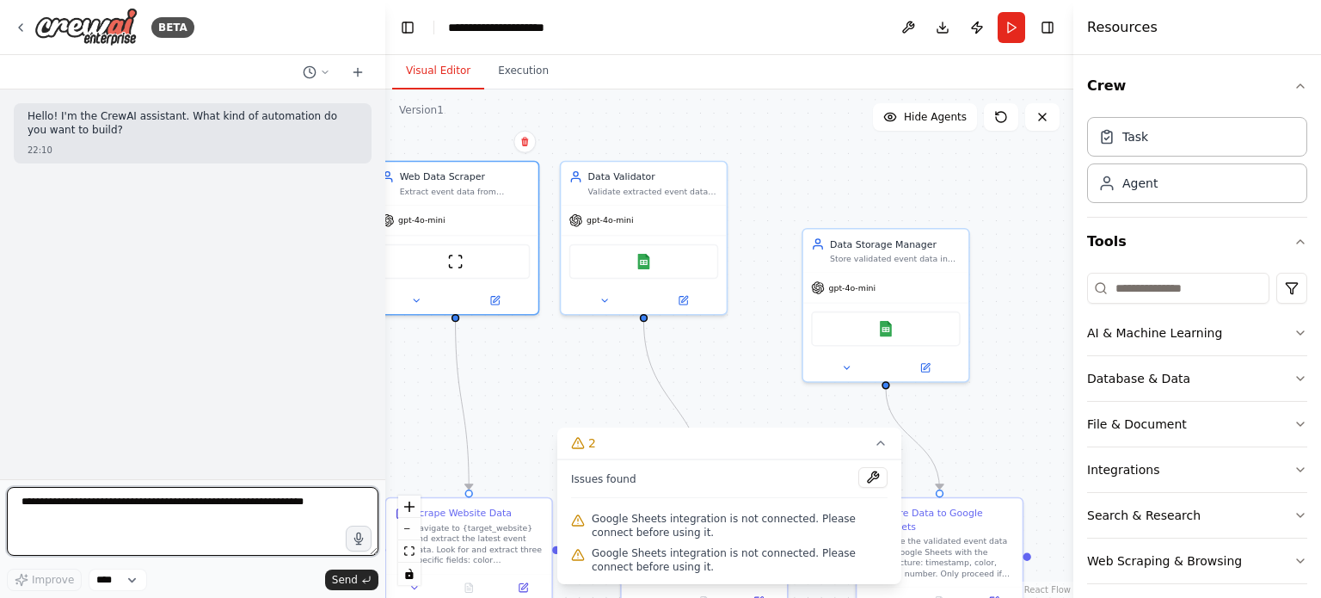
click at [153, 501] on textarea at bounding box center [193, 521] width 372 height 69
type textarea "**********"
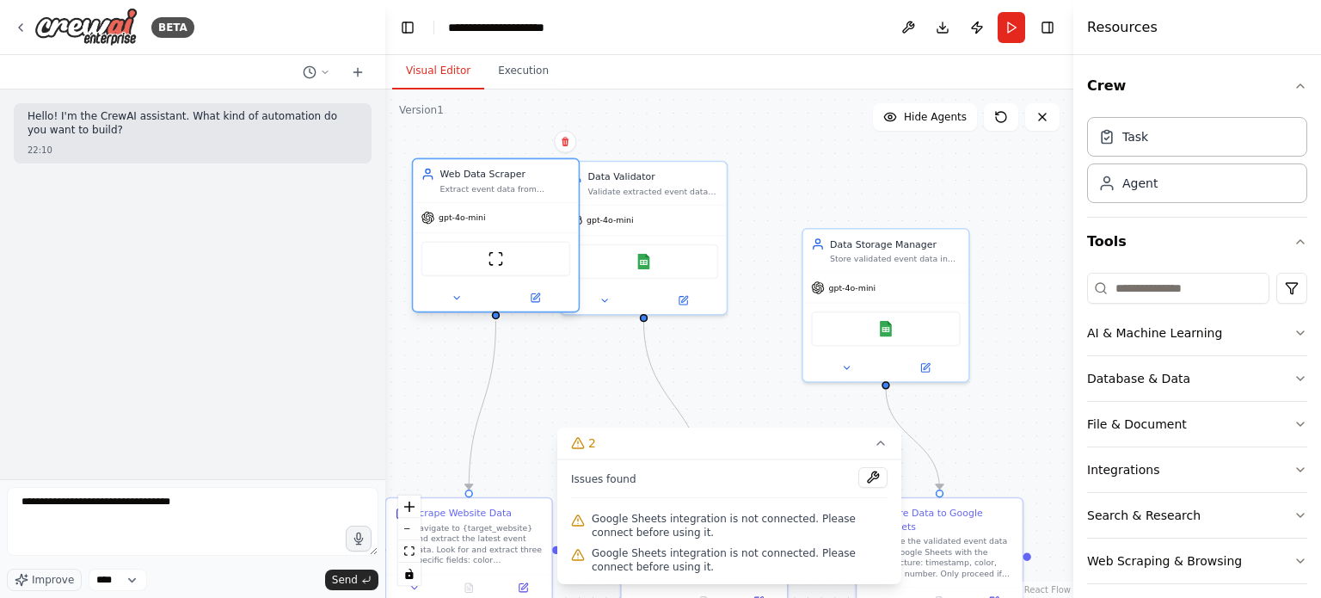
drag, startPoint x: 462, startPoint y: 255, endPoint x: 511, endPoint y: 256, distance: 49.1
click at [511, 256] on div "ScrapeWebsiteTool" at bounding box center [496, 259] width 150 height 35
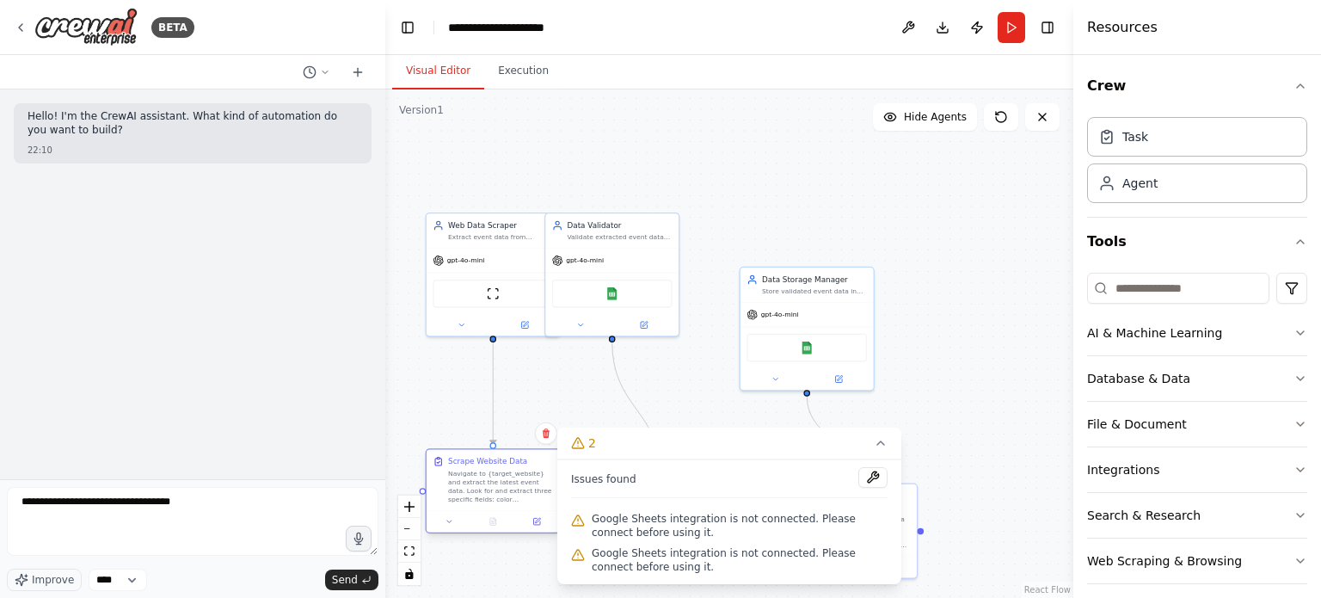
drag, startPoint x: 482, startPoint y: 498, endPoint x: 501, endPoint y: 465, distance: 37.8
click at [501, 465] on div "Scrape Website Data" at bounding box center [487, 461] width 79 height 11
click at [661, 378] on div ".deletable-edge-delete-btn { width: 20px; height: 20px; border: 0px solid #ffff…" at bounding box center [729, 343] width 688 height 508
click at [538, 387] on div ".deletable-edge-delete-btn { width: 20px; height: 20px; border: 0px solid #ffff…" at bounding box center [729, 343] width 688 height 508
drag, startPoint x: 485, startPoint y: 255, endPoint x: 464, endPoint y: 252, distance: 20.8
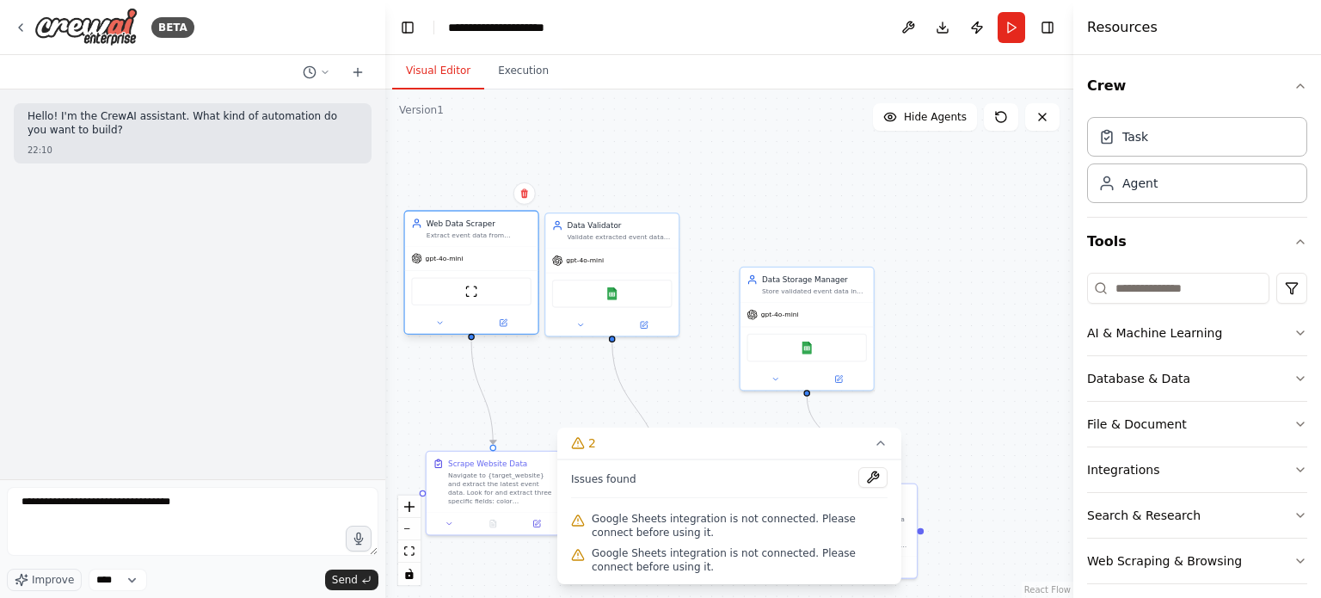
click at [464, 252] on div "gpt-4o-mini" at bounding box center [471, 259] width 133 height 24
click at [853, 121] on div ".deletable-edge-delete-btn { width: 20px; height: 20px; border: 0px solid #ffff…" at bounding box center [729, 343] width 688 height 508
click at [810, 188] on div ".deletable-edge-delete-btn { width: 20px; height: 20px; border: 0px solid #ffff…" at bounding box center [729, 343] width 688 height 508
click at [1012, 17] on button "Run" at bounding box center [1012, 27] width 28 height 31
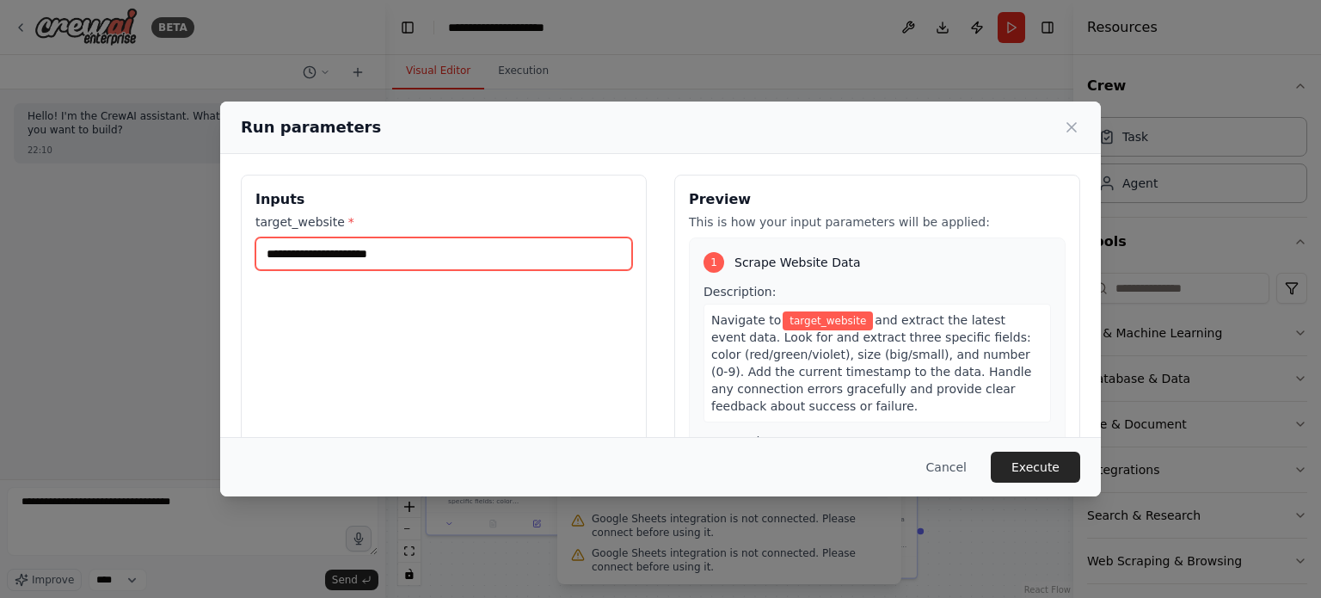
click at [443, 261] on input "target_website *" at bounding box center [443, 253] width 377 height 33
click at [489, 240] on input "target_website *" at bounding box center [443, 253] width 377 height 33
paste input "**********"
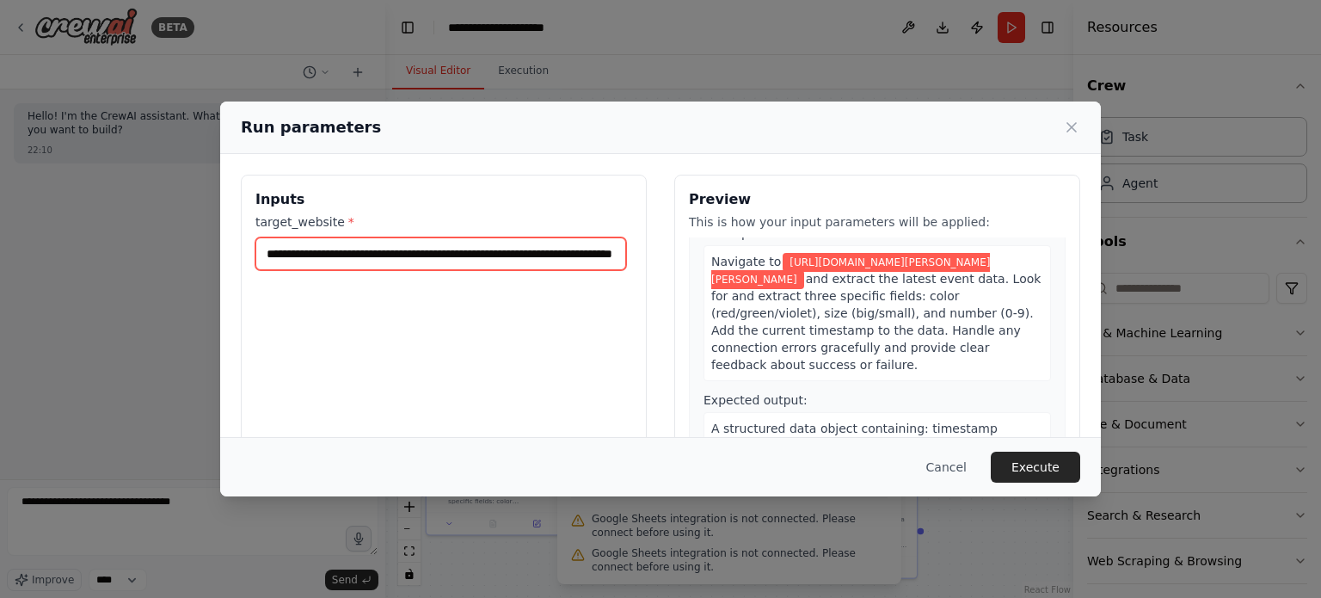
scroll to position [55, 0]
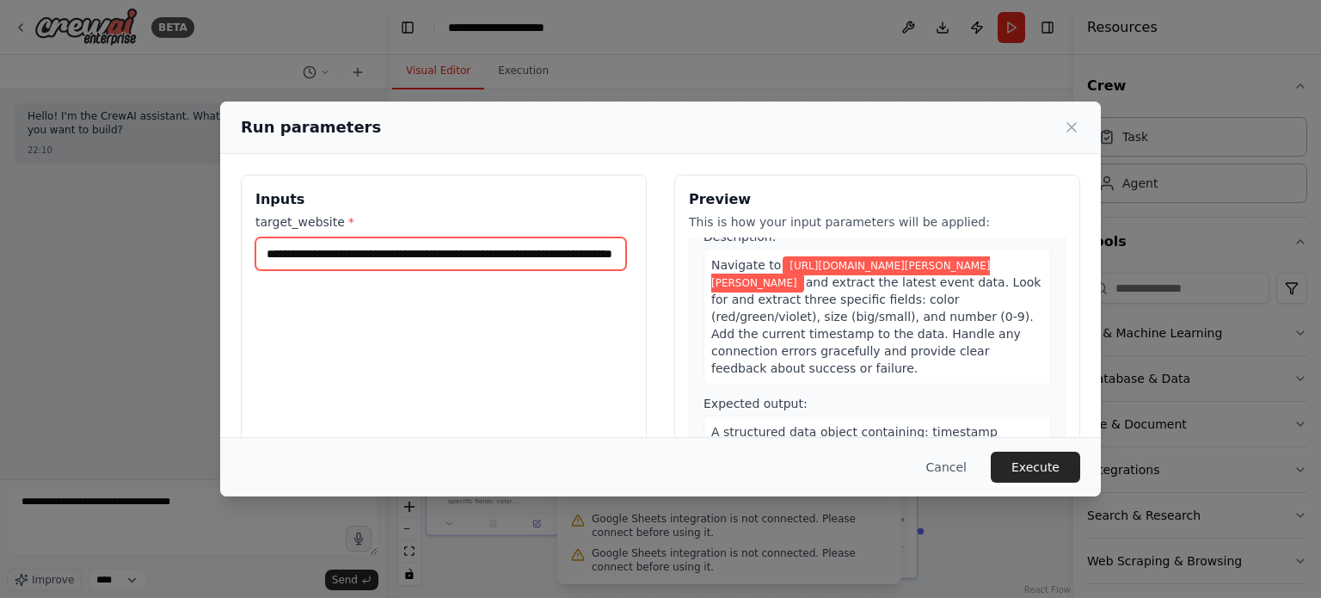
type input "**********"
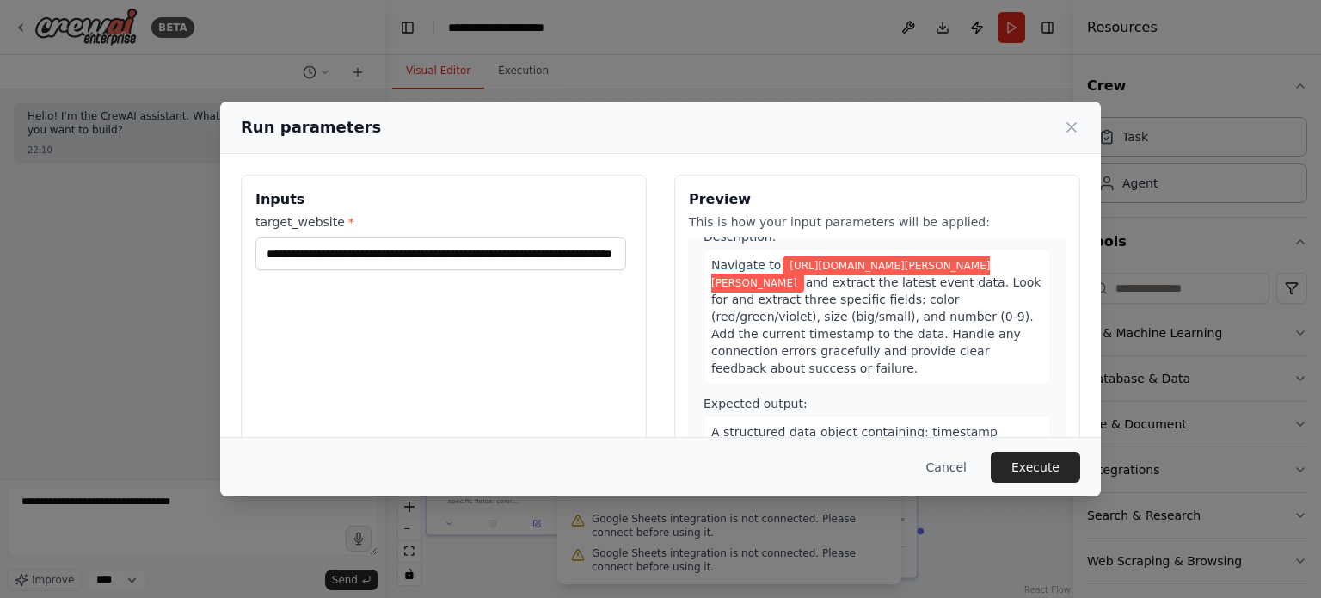
scroll to position [0, 0]
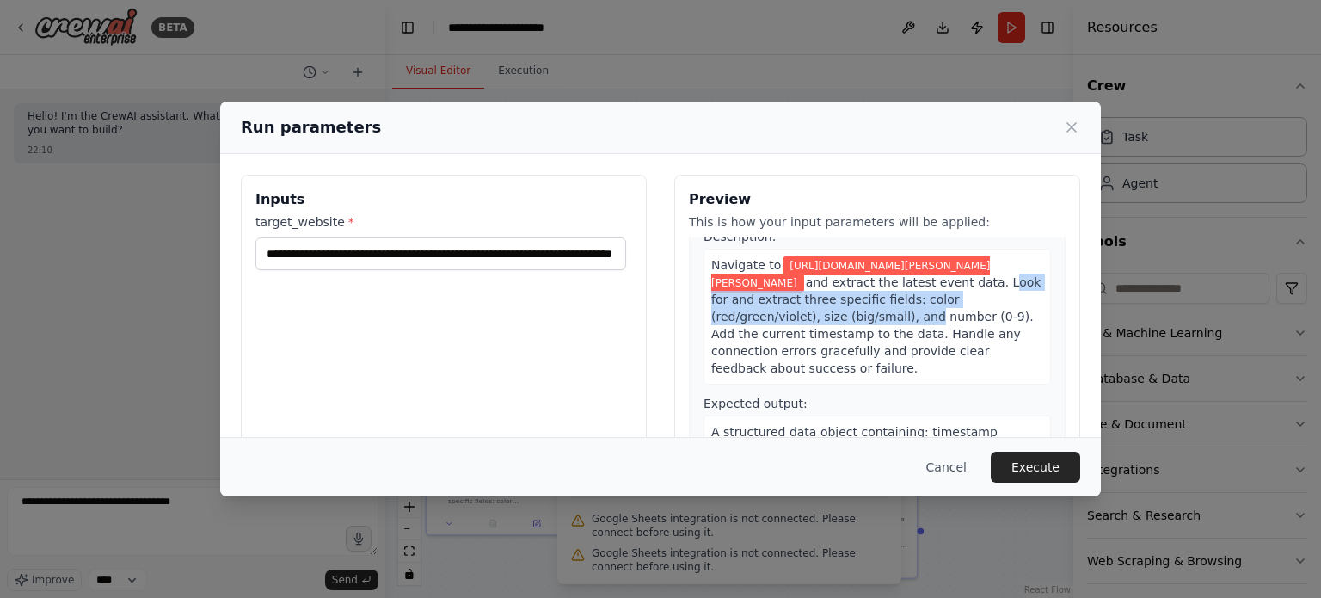
drag, startPoint x: 766, startPoint y: 322, endPoint x: 903, endPoint y: 335, distance: 137.5
click at [903, 335] on span "and extract the latest event data. Look for and extract three specific fields: …" at bounding box center [875, 325] width 329 height 100
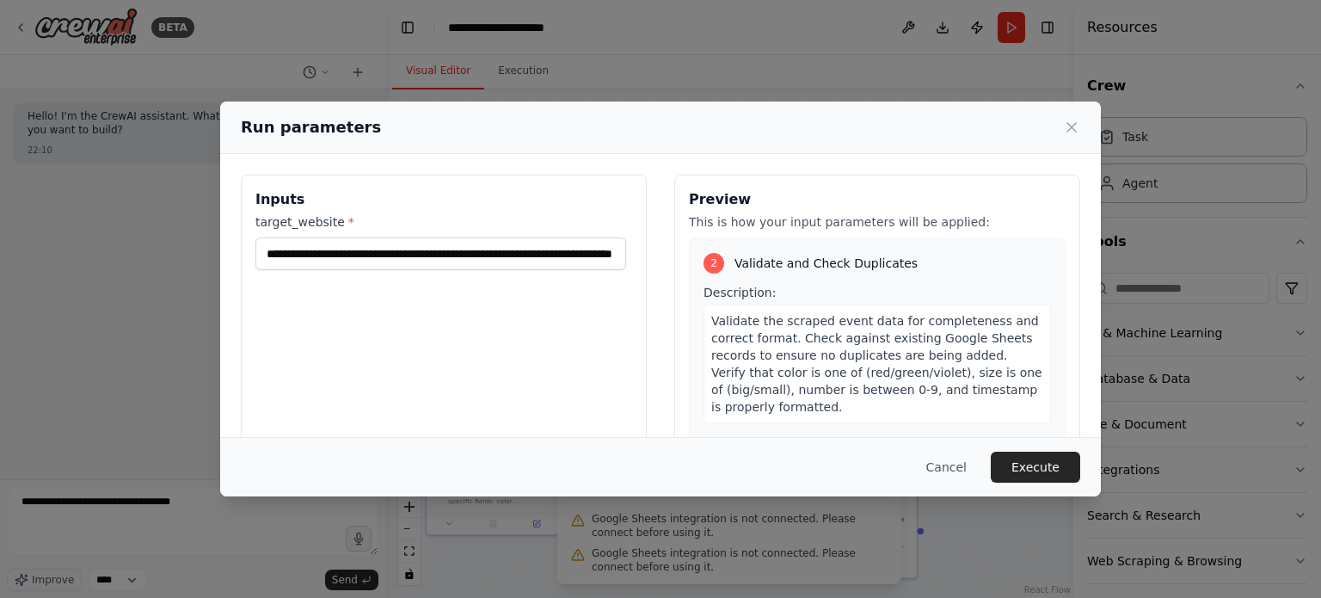
scroll to position [340, 0]
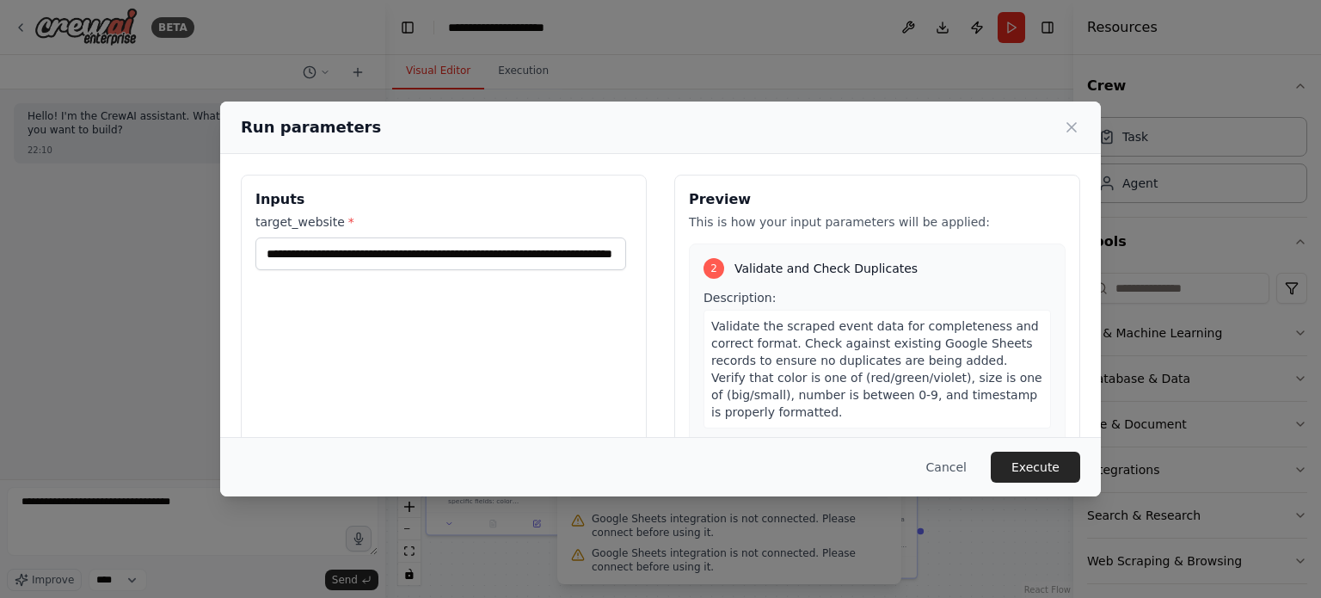
click at [812, 309] on div "Description: Validate the scraped event data for completeness and correct forma…" at bounding box center [878, 358] width 348 height 139
click at [775, 277] on span "Validate and Check Duplicates" at bounding box center [826, 268] width 183 height 17
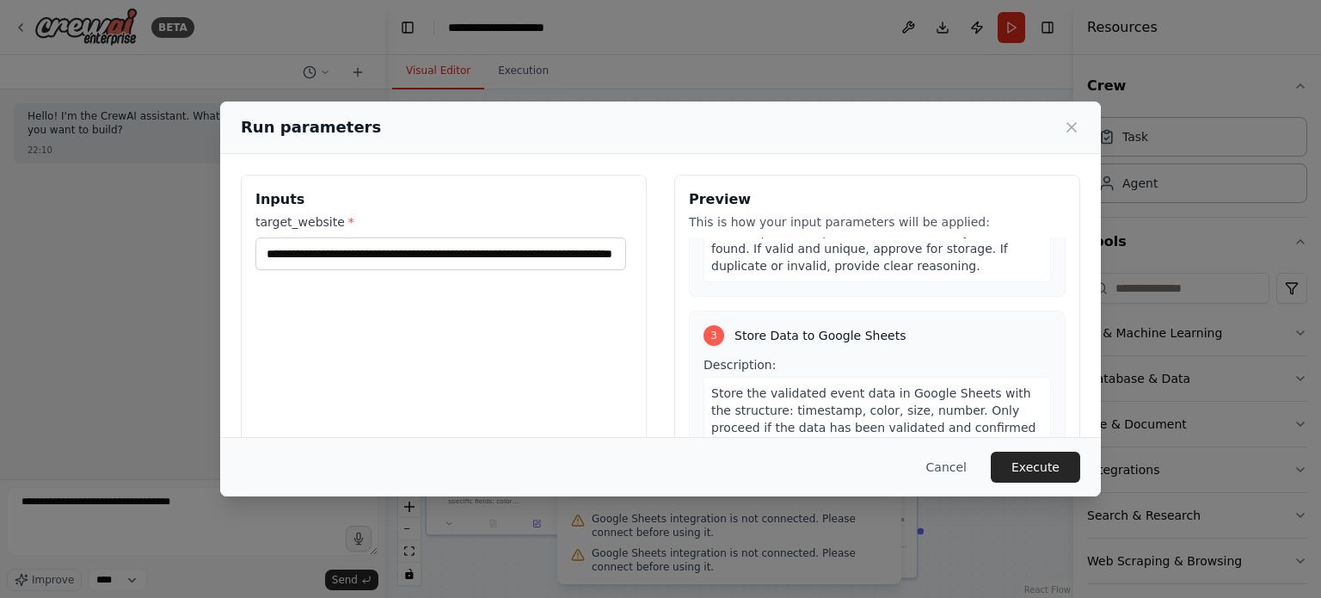
scroll to position [638, 0]
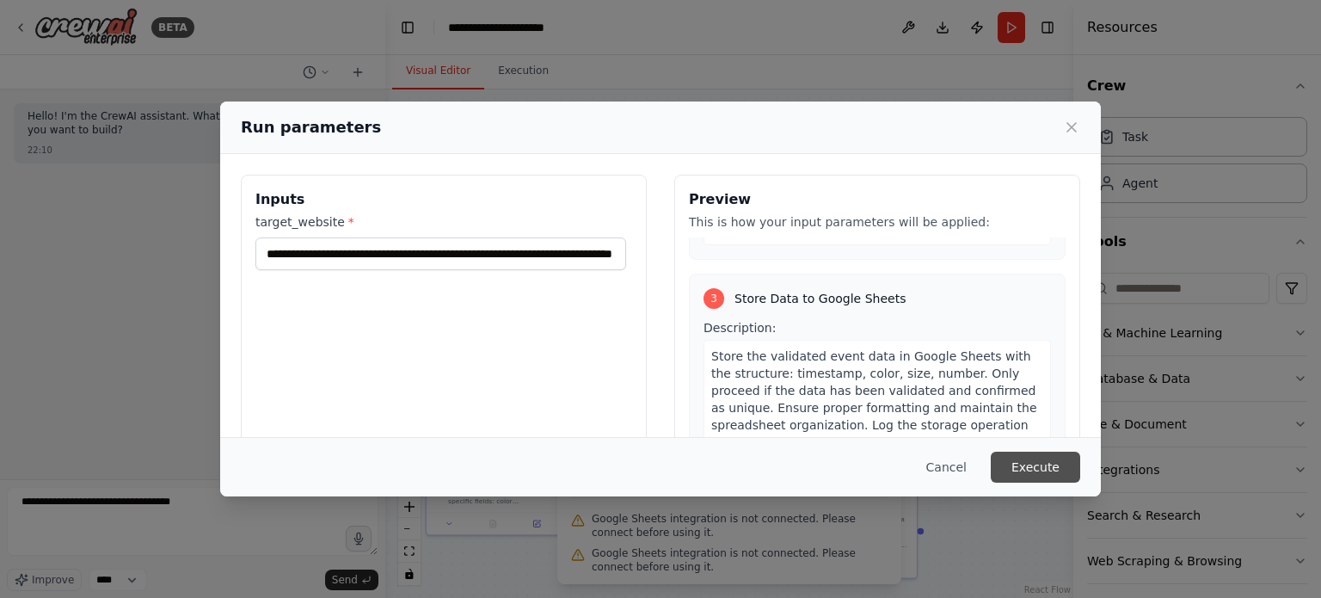
click at [1036, 471] on button "Execute" at bounding box center [1035, 467] width 89 height 31
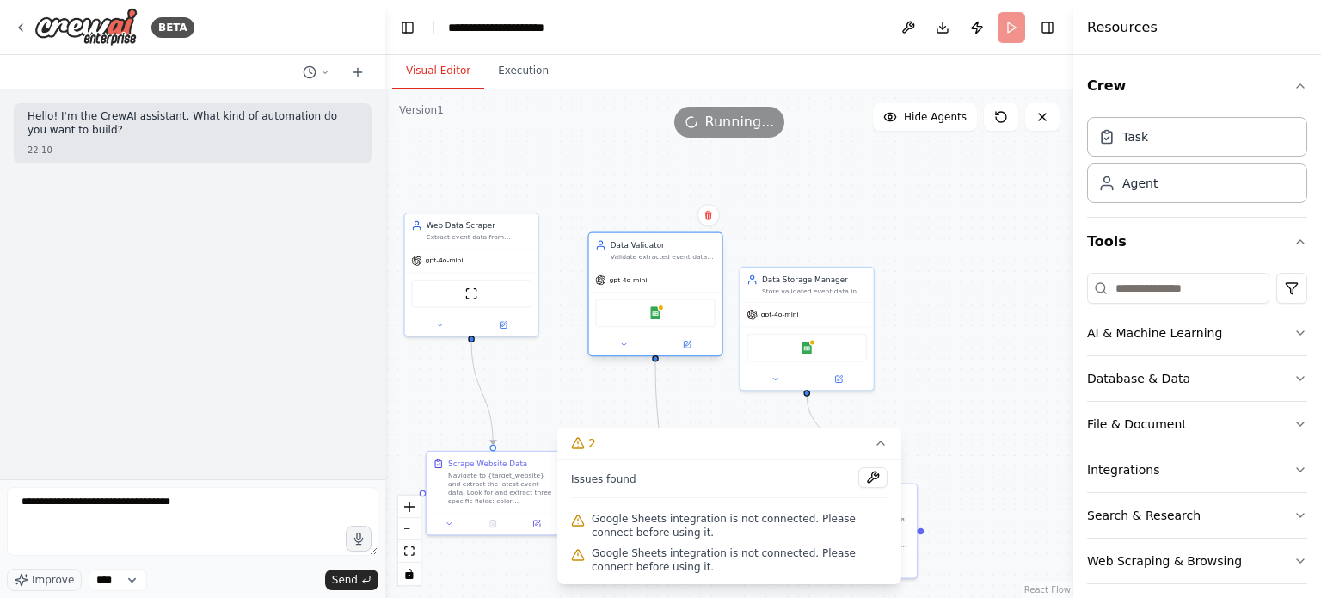
drag, startPoint x: 625, startPoint y: 247, endPoint x: 674, endPoint y: 268, distance: 53.2
click at [674, 268] on div "gpt-4o-mini" at bounding box center [655, 280] width 133 height 24
click at [805, 249] on div ".deletable-edge-delete-btn { width: 20px; height: 20px; border: 0px solid #ffff…" at bounding box center [729, 343] width 688 height 508
click at [877, 437] on icon at bounding box center [881, 443] width 14 height 14
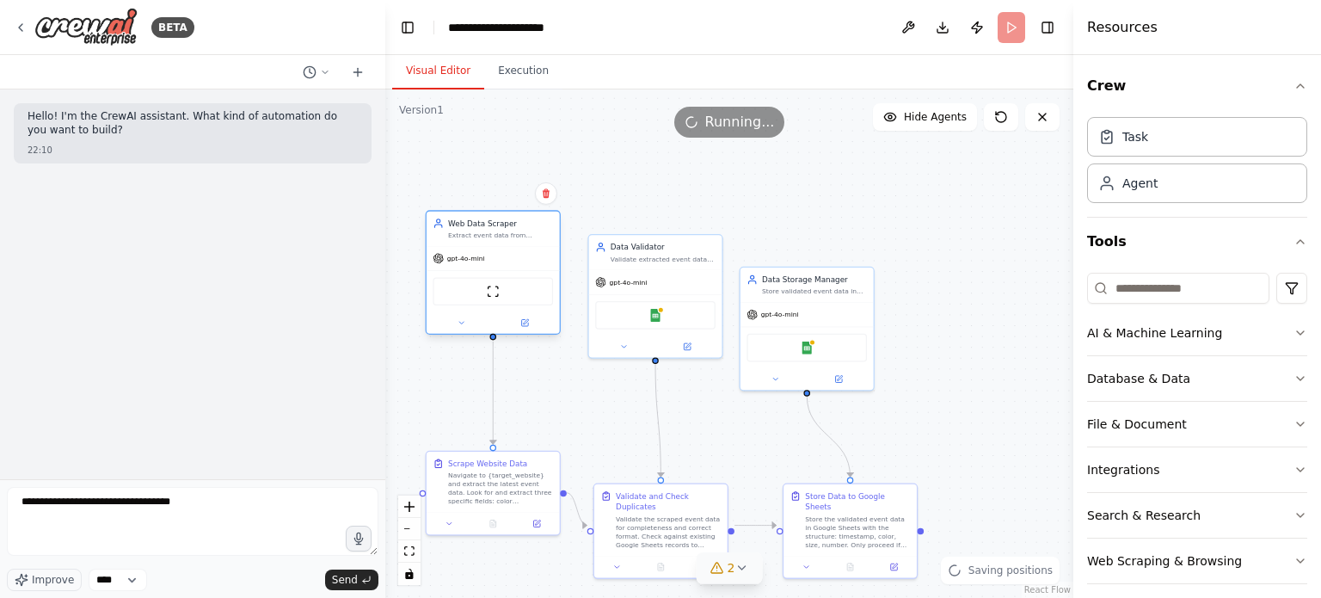
drag, startPoint x: 516, startPoint y: 255, endPoint x: 533, endPoint y: 261, distance: 18.0
click at [533, 261] on div "gpt-4o-mini" at bounding box center [493, 259] width 133 height 24
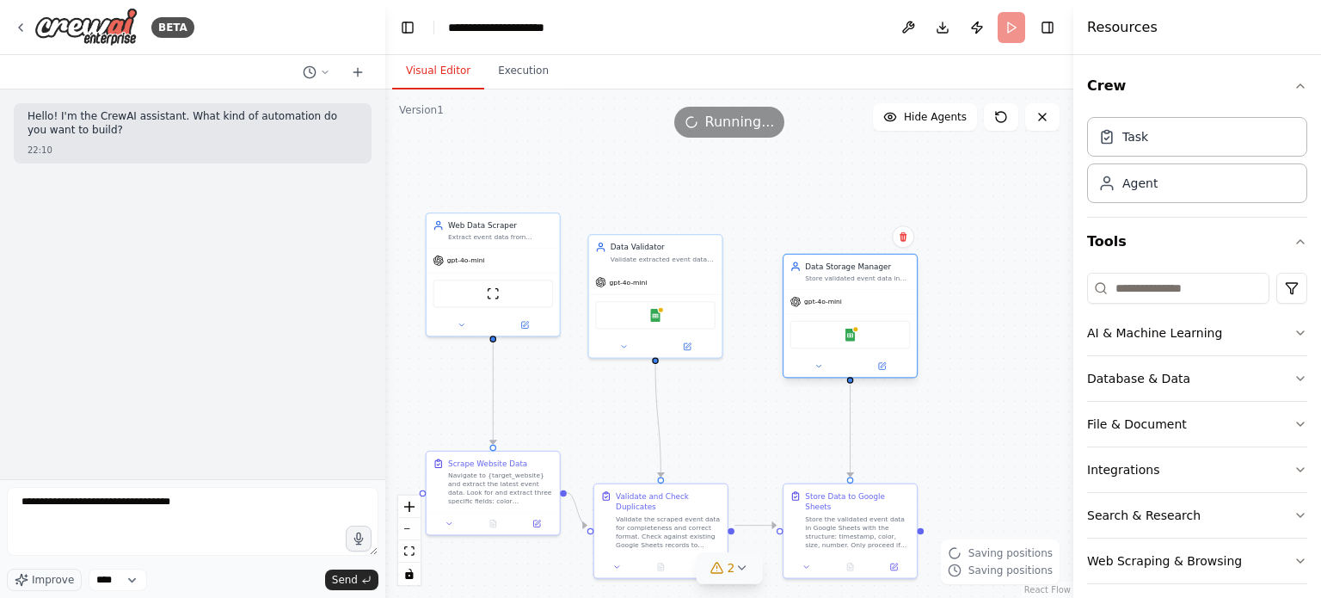
drag, startPoint x: 859, startPoint y: 321, endPoint x: 906, endPoint y: 314, distance: 47.0
click at [906, 314] on div "gpt-4o-mini Google Sheets" at bounding box center [850, 333] width 133 height 88
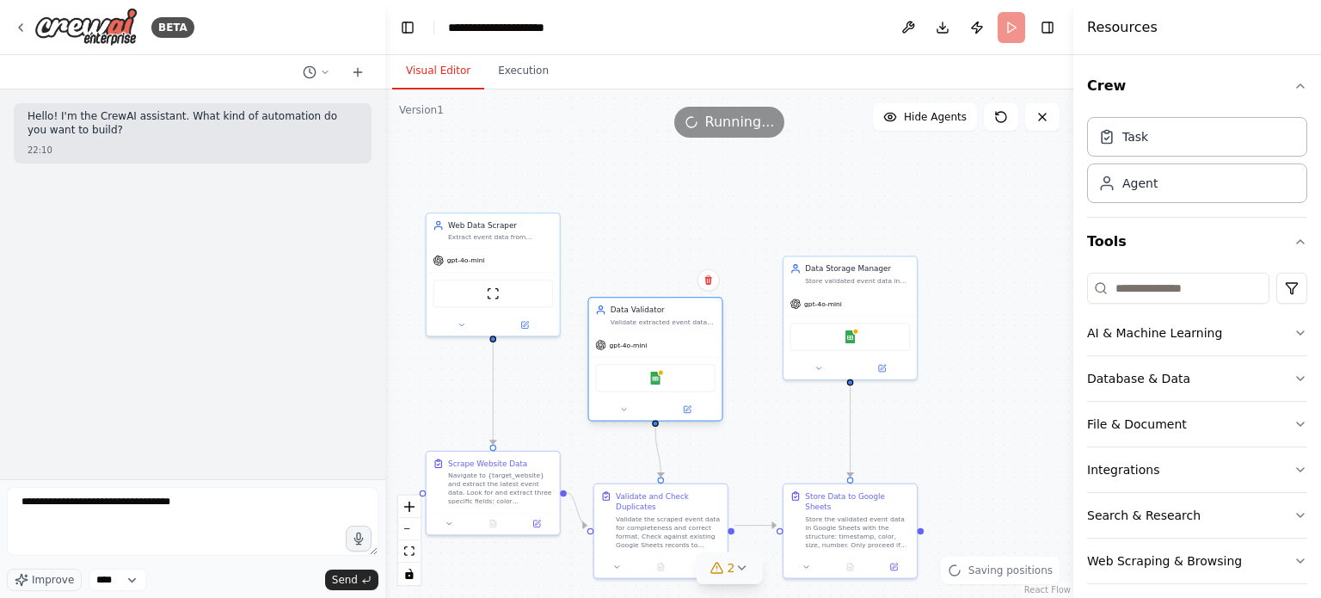
drag, startPoint x: 700, startPoint y: 282, endPoint x: 705, endPoint y: 348, distance: 65.6
click at [705, 348] on div "gpt-4o-mini" at bounding box center [655, 345] width 133 height 24
click at [938, 425] on div ".deletable-edge-delete-btn { width: 20px; height: 20px; border: 0px solid #ffff…" at bounding box center [729, 343] width 688 height 508
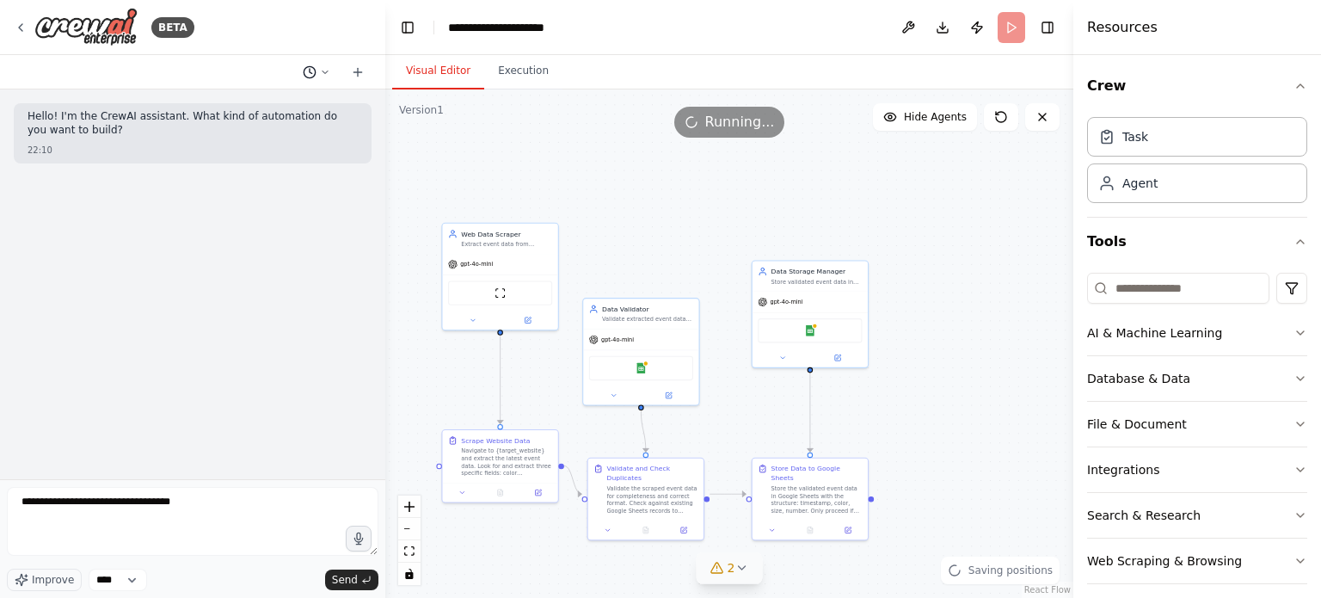
click at [320, 77] on icon at bounding box center [325, 72] width 10 height 10
click at [248, 103] on span "Untitled" at bounding box center [250, 108] width 127 height 14
click at [305, 72] on icon at bounding box center [310, 72] width 14 height 14
click at [292, 131] on span "it will help my bussness as to show my studens as ai can also predicts with mor…" at bounding box center [250, 135] width 127 height 14
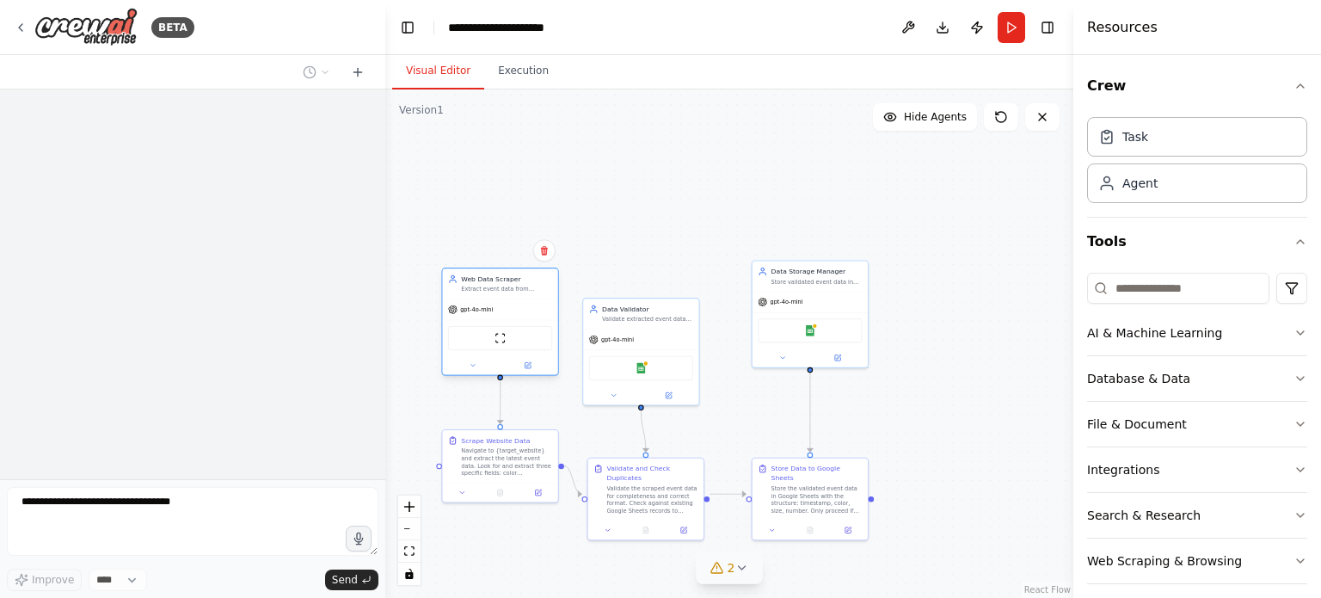
drag, startPoint x: 480, startPoint y: 264, endPoint x: 481, endPoint y: 314, distance: 49.9
click at [481, 314] on div "gpt-4o-mini" at bounding box center [499, 309] width 115 height 21
click at [1003, 30] on button "Run" at bounding box center [1012, 27] width 28 height 31
click at [275, 289] on div at bounding box center [192, 284] width 385 height 390
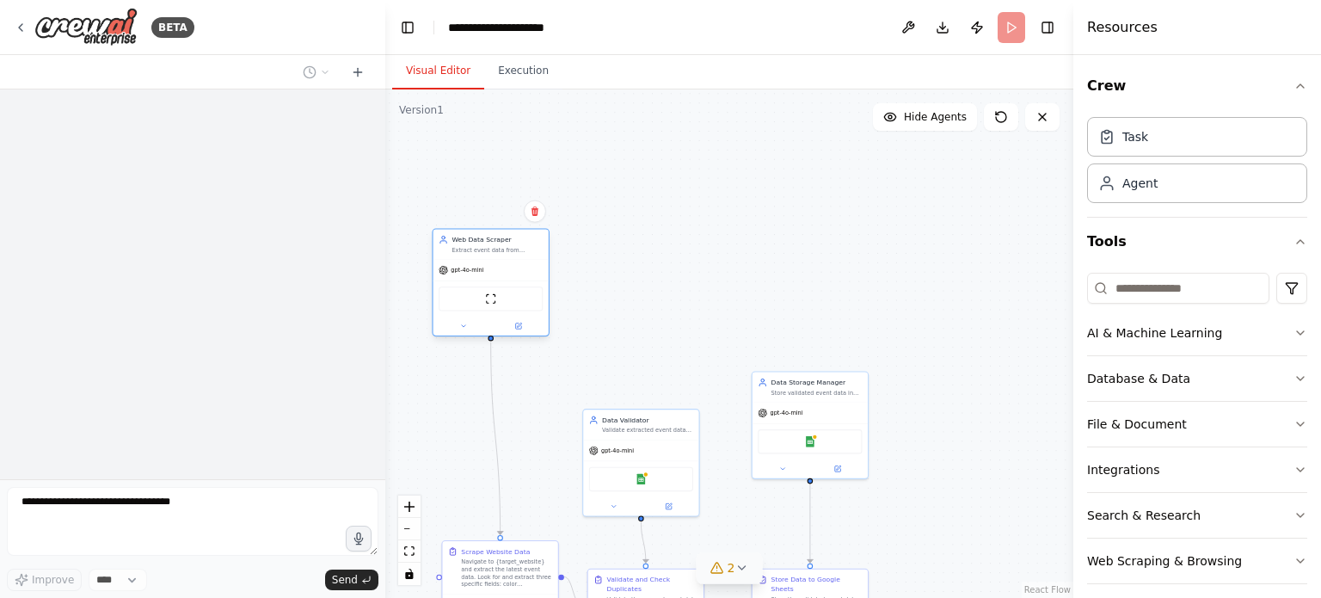
drag, startPoint x: 494, startPoint y: 304, endPoint x: 481, endPoint y: 292, distance: 18.2
click at [481, 280] on div "gpt-4o-mini" at bounding box center [491, 270] width 115 height 21
click at [585, 340] on div ".deletable-edge-delete-btn { width: 20px; height: 20px; border: 0px solid #ffff…" at bounding box center [729, 343] width 688 height 508
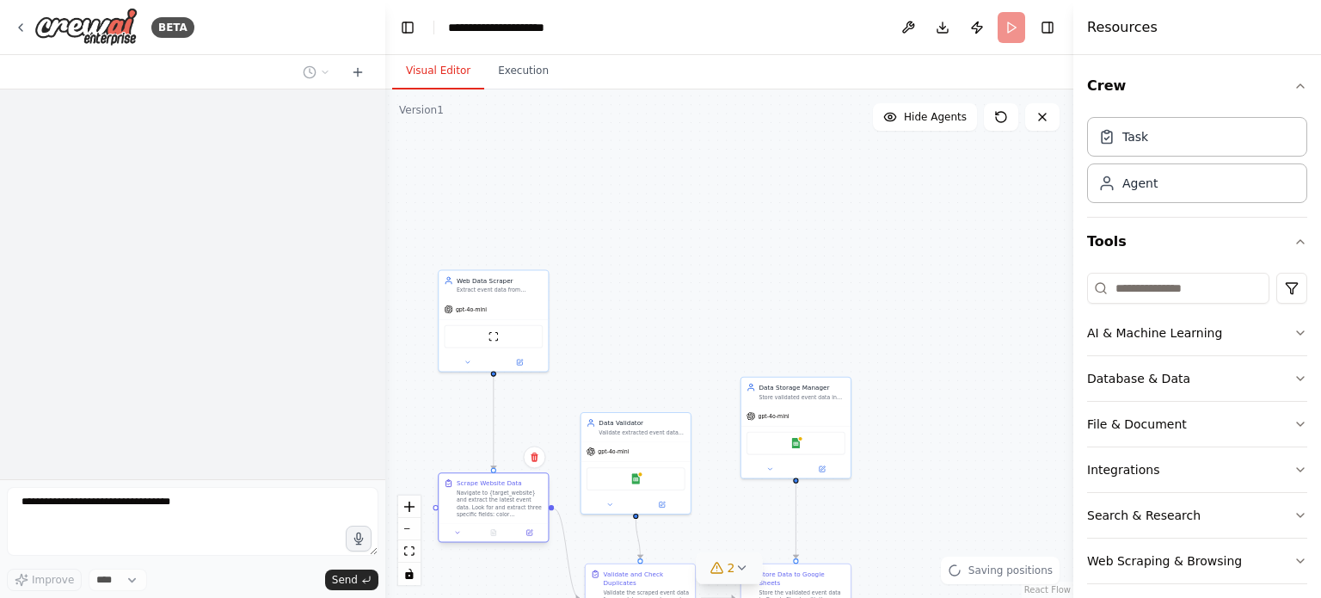
drag, startPoint x: 528, startPoint y: 569, endPoint x: 516, endPoint y: 503, distance: 66.5
click at [516, 503] on div "Navigate to {target_website} and extract the latest event data. Look for and ex…" at bounding box center [500, 503] width 86 height 28
